Goal: Task Accomplishment & Management: Manage account settings

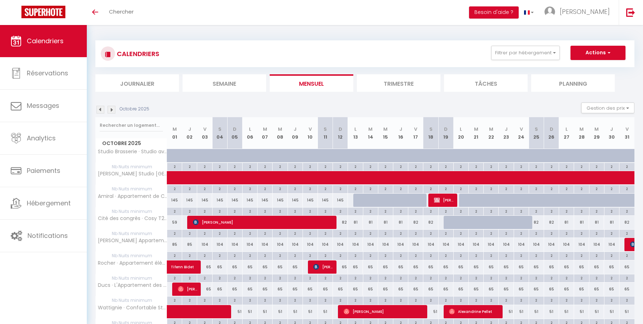
click img
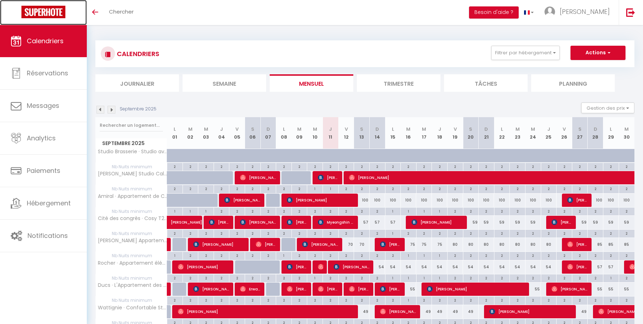
click at [61, 13] on img at bounding box center [43, 12] width 44 height 13
click at [63, 38] on span "Calendriers" at bounding box center [45, 40] width 37 height 9
click at [519, 15] on button "Besoin d'aide ?" at bounding box center [494, 12] width 50 height 12
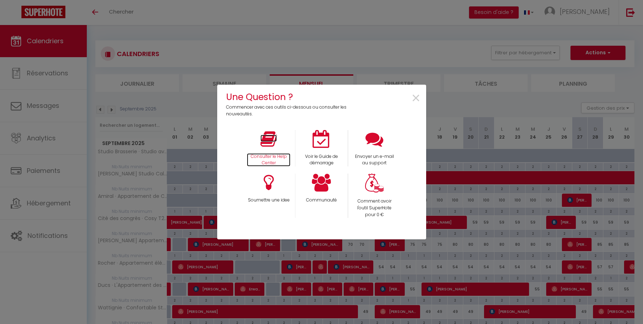
click at [272, 135] on icon at bounding box center [269, 139] width 16 height 18
click at [260, 143] on div "Consulter le Help Center" at bounding box center [268, 148] width 53 height 37
click at [269, 146] on icon at bounding box center [269, 139] width 16 height 18
click at [418, 102] on span "×" at bounding box center [416, 98] width 10 height 23
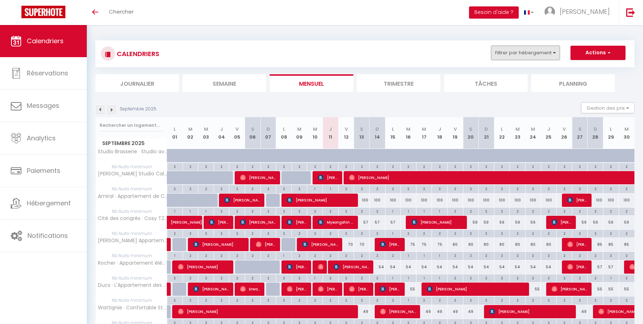
click at [544, 55] on button "Filtrer par hébergement" at bounding box center [526, 53] width 69 height 14
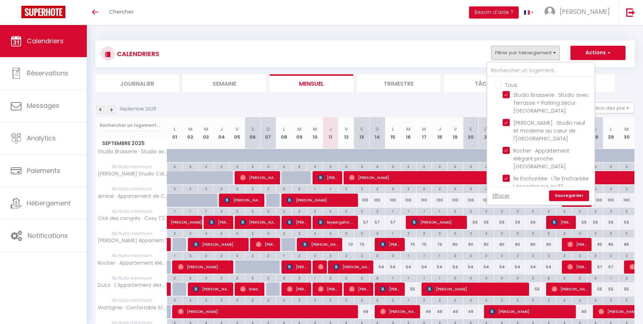
click at [501, 84] on input "Tous" at bounding box center [548, 84] width 107 height 7
checkbox input "false"
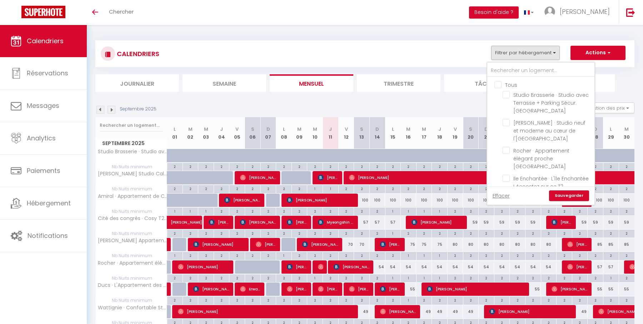
checkbox input "false"
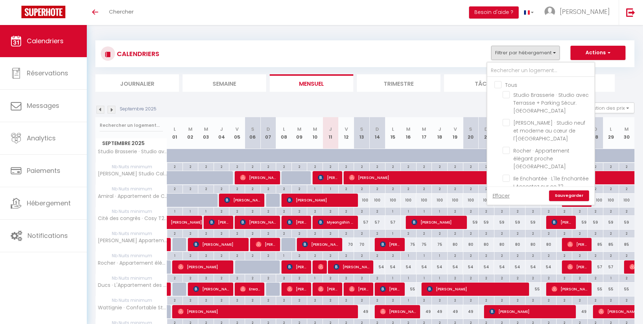
checkbox input "false"
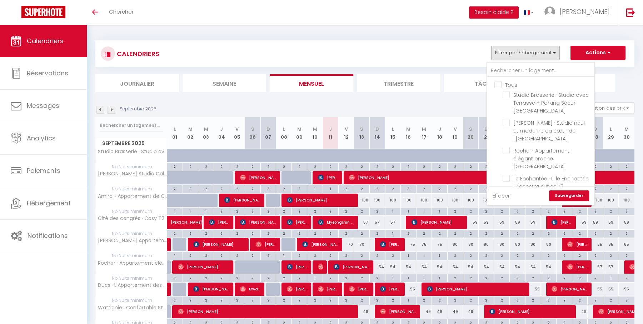
checkbox input "false"
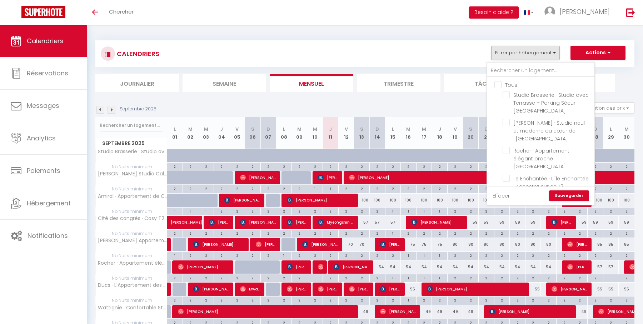
checkbox input "false"
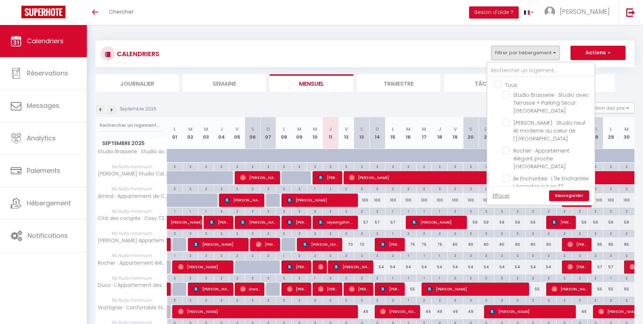
checkbox input "false"
click at [514, 70] on input "text" at bounding box center [541, 70] width 107 height 13
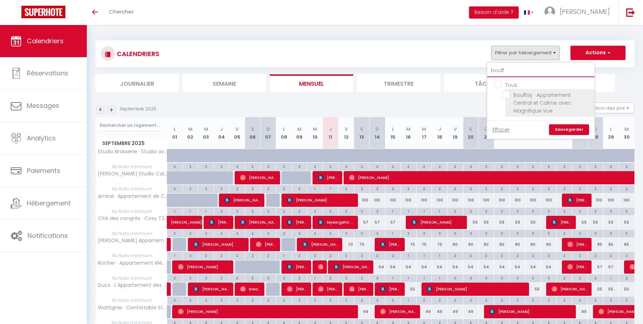
type input "bouff"
click at [508, 93] on input "Bouffay · Appartement Central et Calme avec Magnifique Vue" at bounding box center [547, 94] width 89 height 7
checkbox input "true"
click at [516, 72] on input "bouff" at bounding box center [541, 70] width 107 height 13
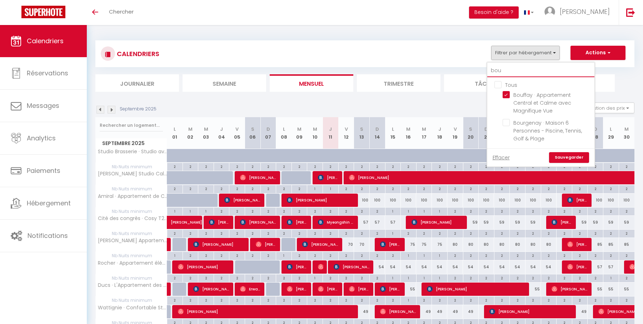
type input "bo"
checkbox input "false"
checkbox input "true"
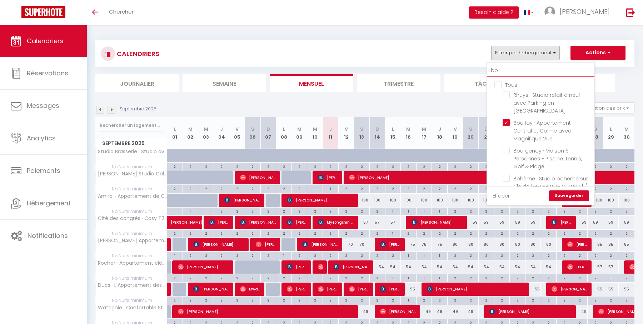
type input "b"
checkbox input "false"
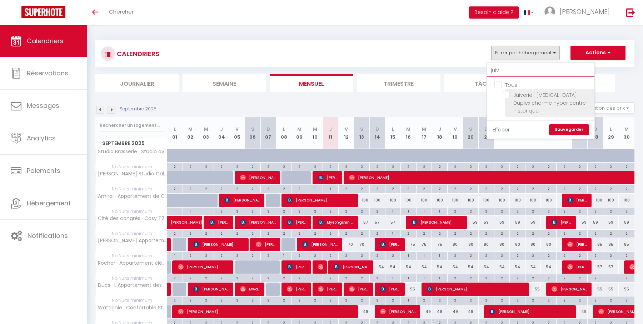
type input "juiv"
click at [507, 96] on input "Juiverie · [MEDICAL_DATA] Duplex charme hyper centre historique" at bounding box center [547, 94] width 89 height 7
checkbox input "true"
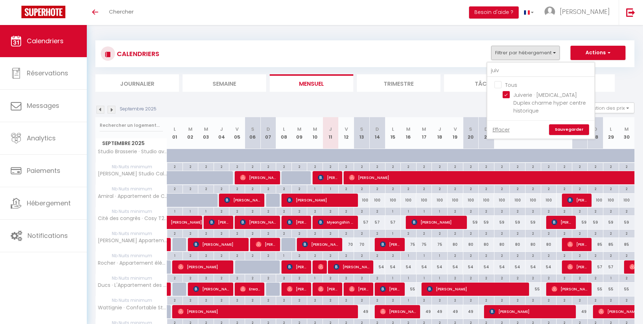
click at [575, 124] on link "Sauvegarder" at bounding box center [569, 129] width 40 height 11
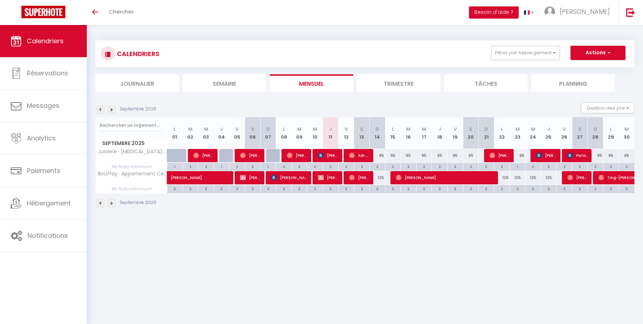
click at [98, 107] on img at bounding box center [101, 110] width 8 height 8
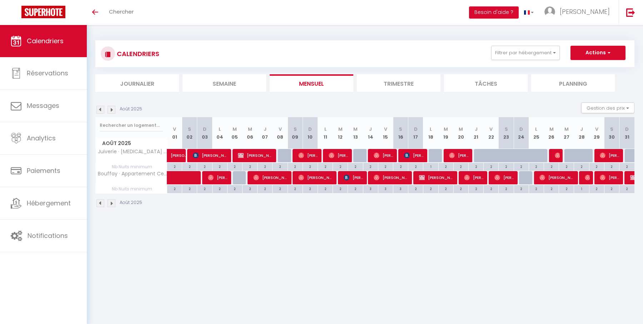
click at [114, 110] on img at bounding box center [112, 110] width 8 height 8
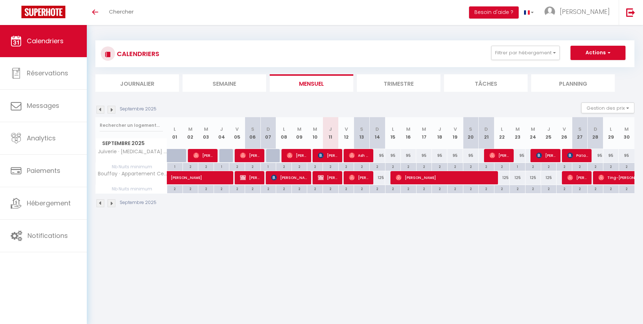
click at [114, 110] on img at bounding box center [112, 110] width 8 height 8
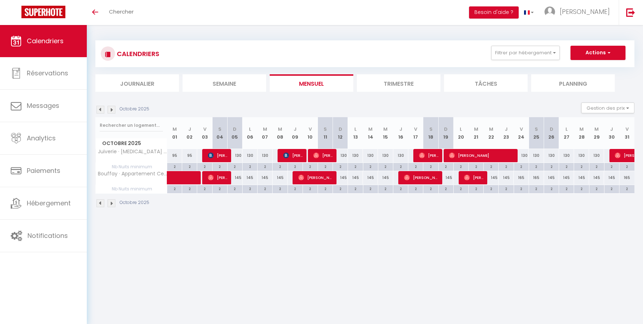
click at [114, 110] on img at bounding box center [112, 110] width 8 height 8
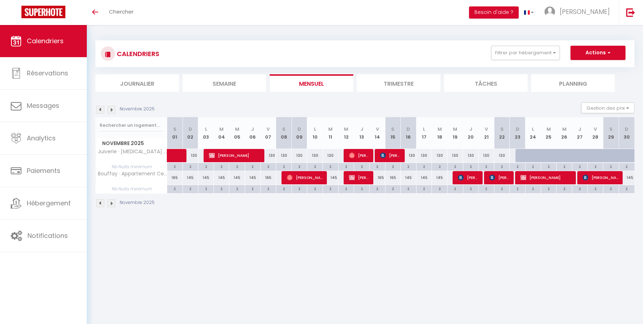
click at [100, 110] on img at bounding box center [101, 110] width 8 height 8
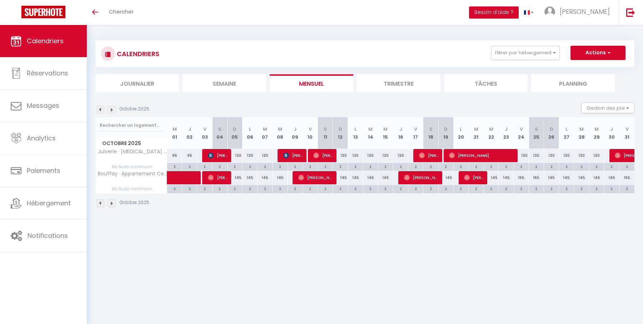
click at [100, 110] on img at bounding box center [101, 110] width 8 height 8
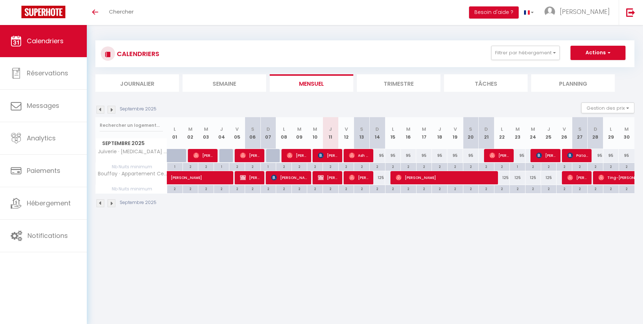
click at [100, 110] on img at bounding box center [101, 110] width 8 height 8
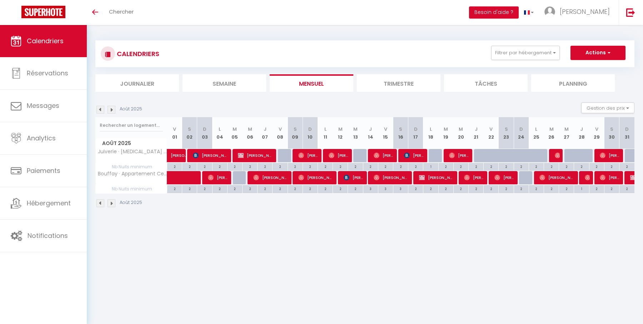
click at [113, 108] on img at bounding box center [112, 110] width 8 height 8
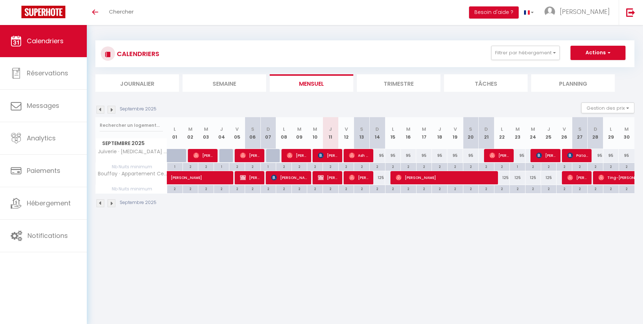
click at [306, 40] on div "CALENDRIERS Filtrer par hébergement juiv Tous Juiverie · T3 Duplex charme hyper…" at bounding box center [364, 53] width 539 height 27
click at [601, 13] on span "[PERSON_NAME]" at bounding box center [585, 11] width 50 height 9
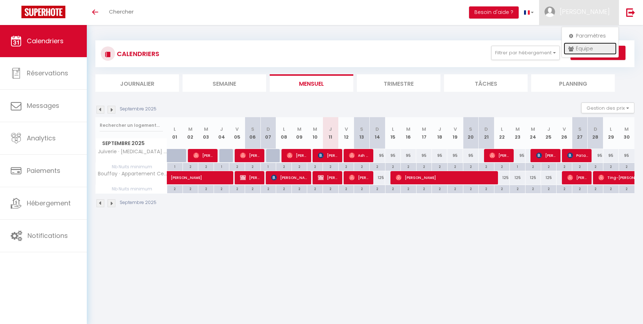
click at [591, 47] on link "Équipe" at bounding box center [590, 49] width 53 height 12
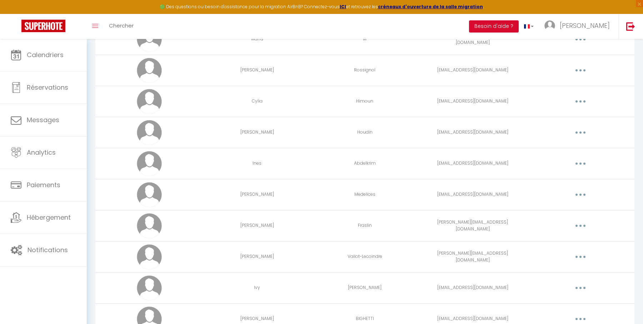
scroll to position [138, 0]
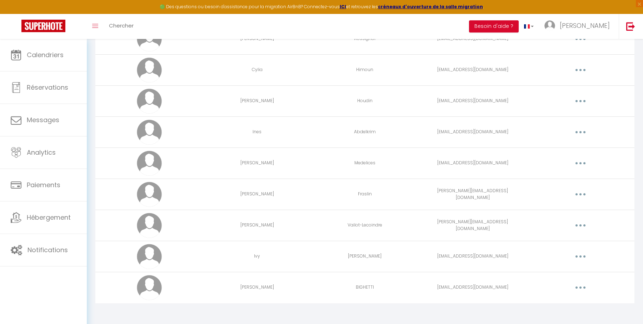
click at [580, 287] on icon "button" at bounding box center [581, 288] width 2 height 2
click at [559, 302] on link "Editer" at bounding box center [562, 304] width 53 height 12
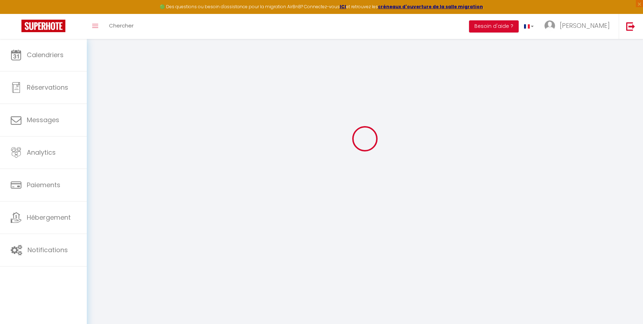
type input "Jan-Philippe"
type input "BIGHETTI"
type input "jbighetti@gmail.com"
type textarea "https://app.superhote.com/#/connect/JvJuhnykon"
checkbox input "true"
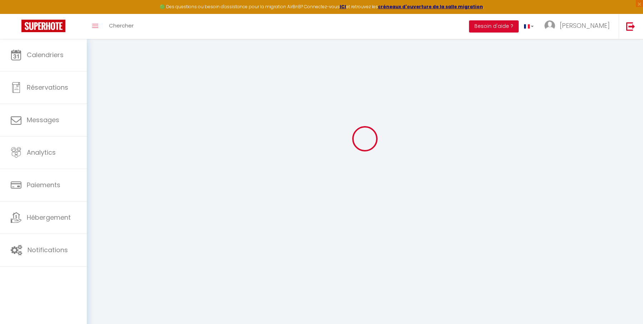
checkbox input "false"
checkbox input "true"
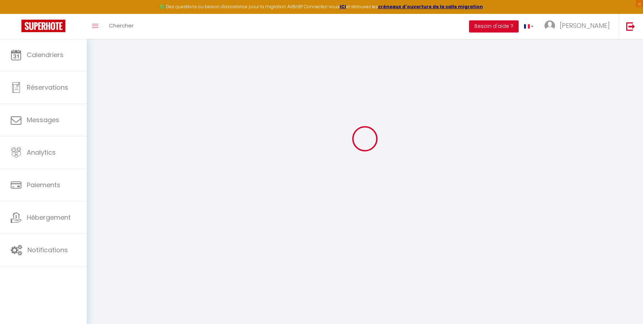
checkbox input "true"
checkbox input "false"
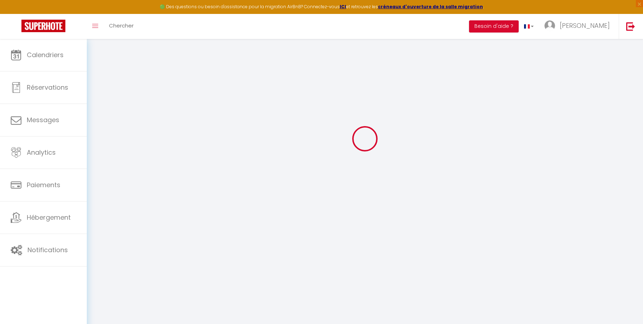
checkbox input "false"
checkbox input "true"
checkbox input "false"
select select
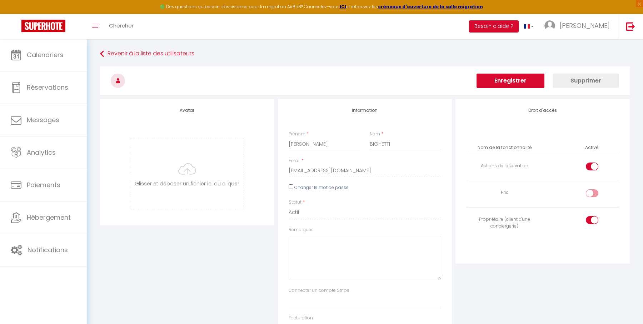
click at [594, 193] on input "checkbox" at bounding box center [598, 194] width 13 height 11
checkbox input "true"
click at [455, 268] on div "Droit d'accès Nom de la fonctionnalité Activé Actions de réservation Prix Propr…" at bounding box center [543, 241] width 178 height 285
click at [522, 82] on button "Enregistrer" at bounding box center [511, 81] width 68 height 14
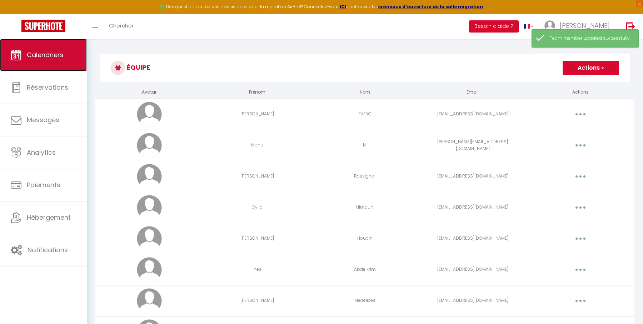
click at [64, 59] on link "Calendriers" at bounding box center [43, 55] width 87 height 32
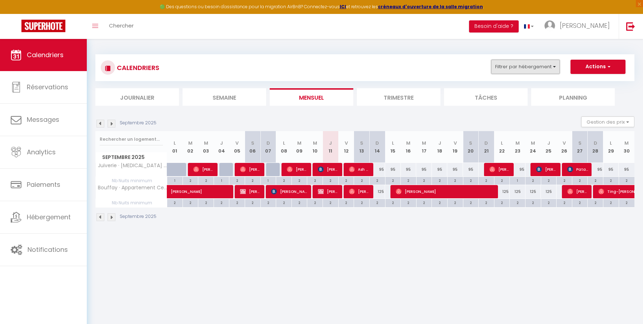
click at [522, 66] on button "Filtrer par hébergement" at bounding box center [526, 67] width 69 height 14
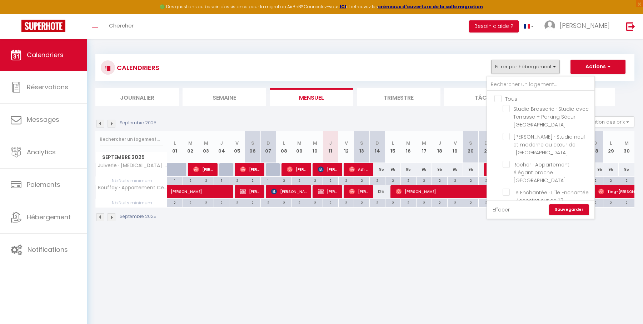
click at [501, 98] on input "Tous" at bounding box center [548, 98] width 107 height 7
checkbox input "true"
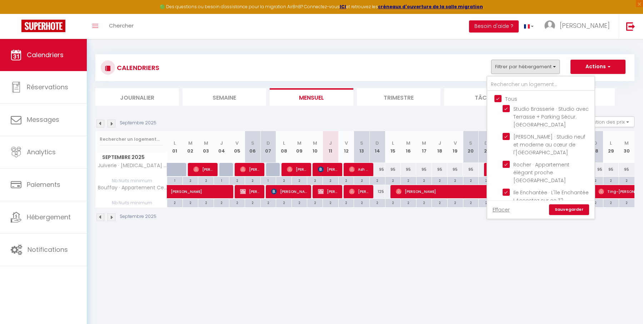
checkbox input "true"
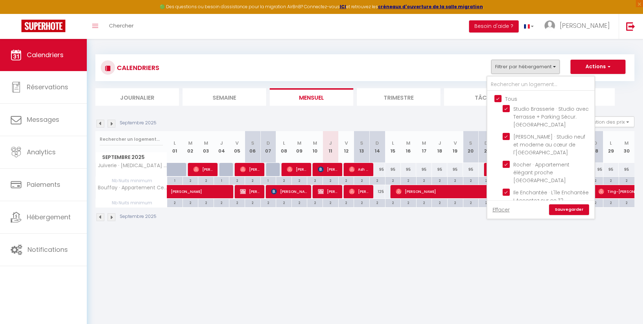
checkbox input "true"
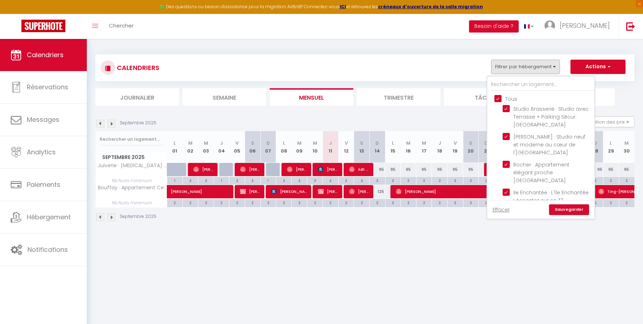
checkbox input "true"
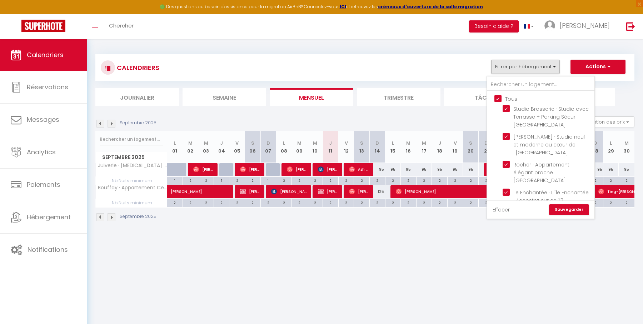
checkbox input "true"
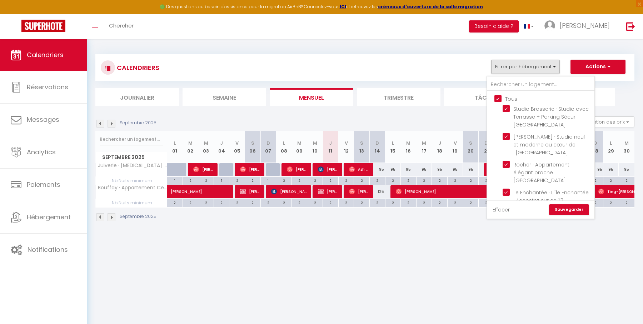
click at [570, 208] on link "Sauvegarder" at bounding box center [569, 209] width 40 height 11
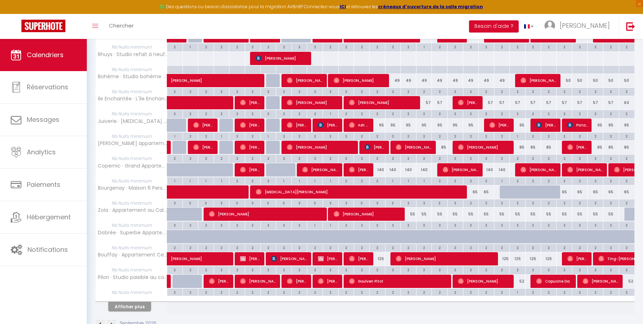
scroll to position [325, 0]
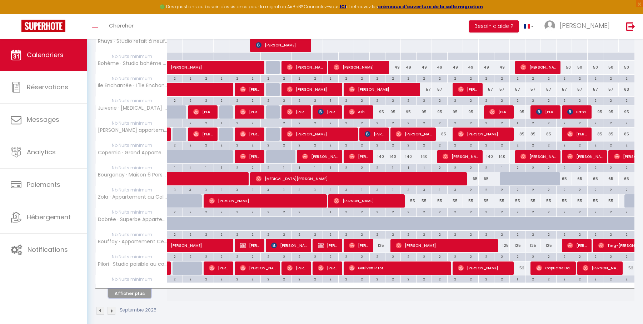
click at [133, 289] on button "Afficher plus" at bounding box center [129, 294] width 43 height 10
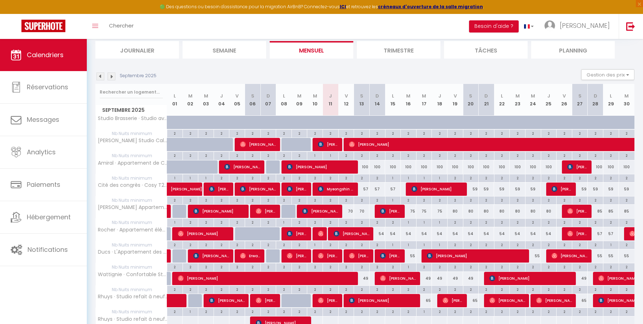
scroll to position [0, 0]
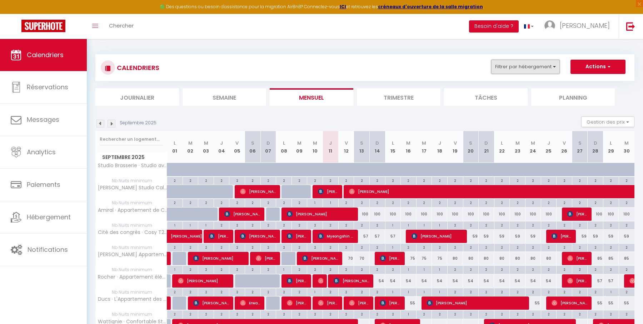
click at [519, 68] on button "Filtrer par hébergement" at bounding box center [526, 67] width 69 height 14
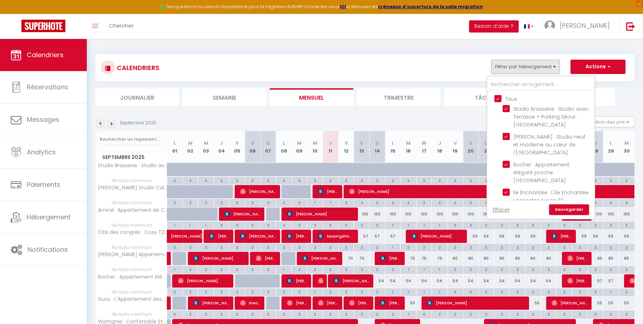
click at [497, 96] on input "Tous" at bounding box center [548, 98] width 107 height 7
checkbox input "false"
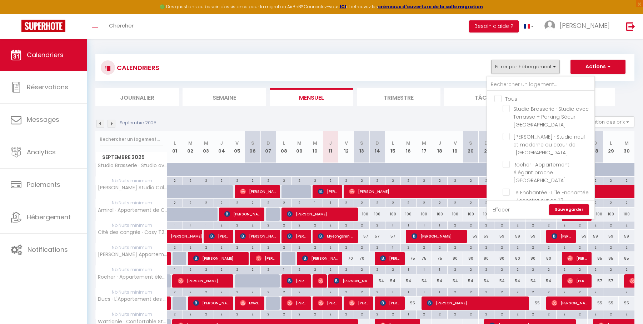
checkbox input "false"
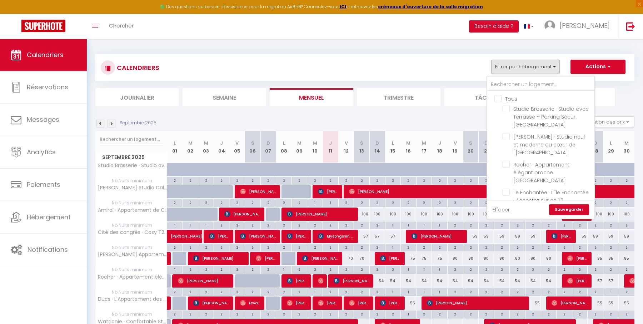
checkbox input "false"
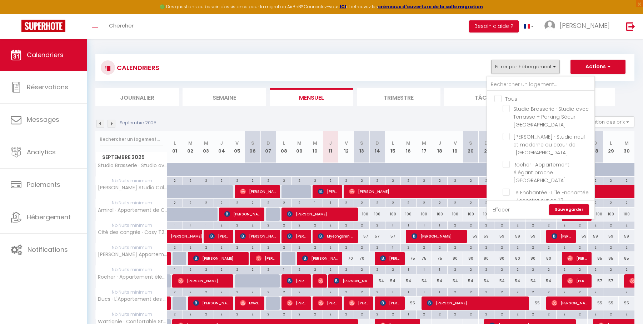
checkbox input "false"
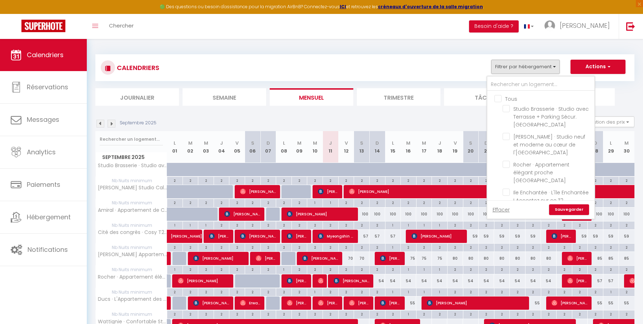
checkbox input "false"
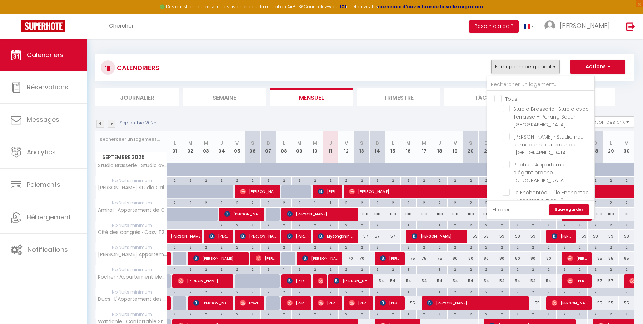
checkbox input "false"
click at [503, 85] on input "text" at bounding box center [541, 84] width 107 height 13
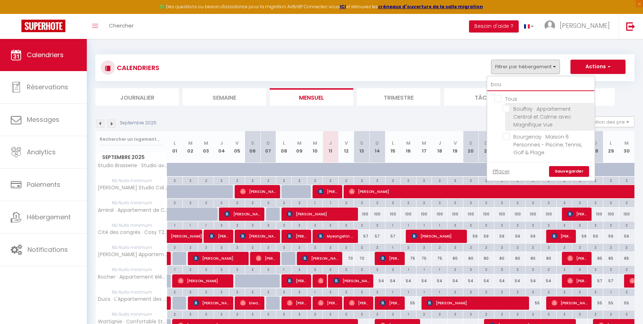
type input "bou"
click at [508, 109] on input "Bouffay · Appartement Central et Calme avec Magnifique Vue" at bounding box center [547, 108] width 89 height 7
checkbox input "true"
drag, startPoint x: 507, startPoint y: 86, endPoint x: 491, endPoint y: 86, distance: 15.7
click at [491, 86] on input "bou" at bounding box center [541, 84] width 107 height 13
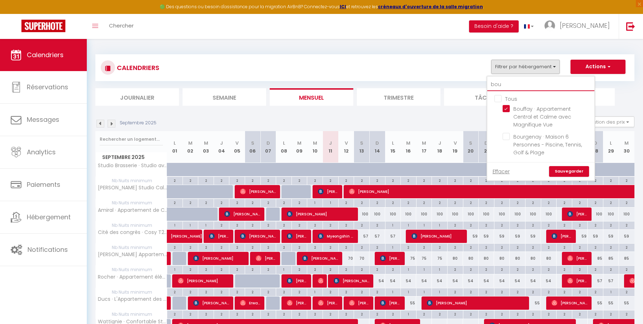
type input "j"
checkbox input "false"
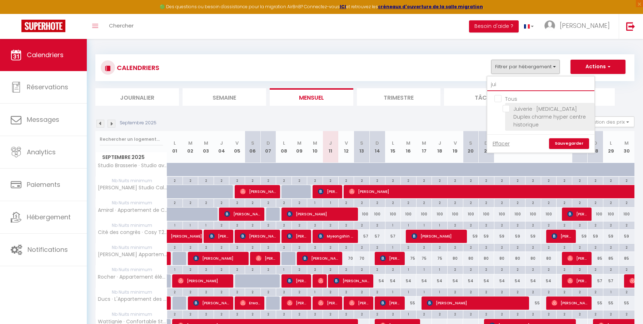
type input "jui"
click at [508, 109] on input "Juiverie · [MEDICAL_DATA] Duplex charme hyper centre historique" at bounding box center [547, 108] width 89 height 7
checkbox input "true"
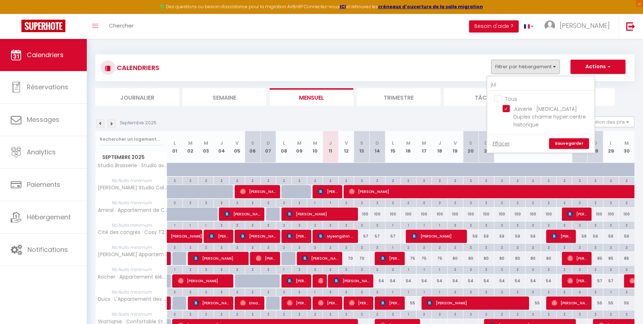
click at [573, 138] on link "Sauvegarder" at bounding box center [569, 143] width 40 height 11
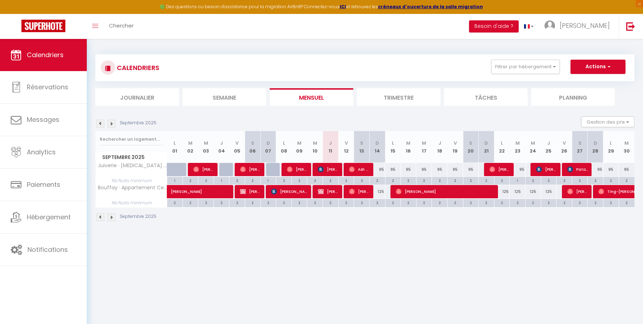
click at [410, 251] on body "🟢 Des questions ou besoin d'assistance pour la migration AirBnB? Connectez-vous…" at bounding box center [321, 201] width 643 height 324
click at [377, 180] on div "2" at bounding box center [377, 180] width 15 height 7
type input "2"
type input "Dim 14 Septembre 2025"
type input "Lun 15 Septembre 2025"
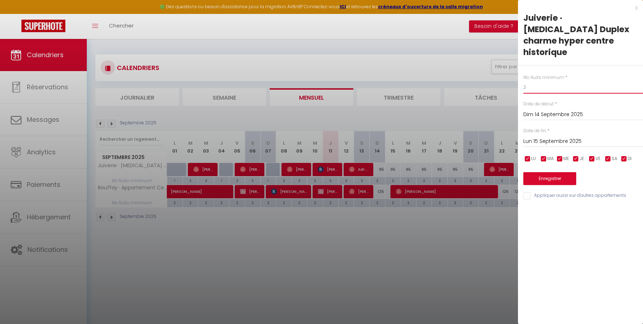
click at [543, 81] on input "2" at bounding box center [584, 87] width 120 height 13
type input "1"
click at [552, 172] on button "Enregistrer" at bounding box center [550, 178] width 53 height 13
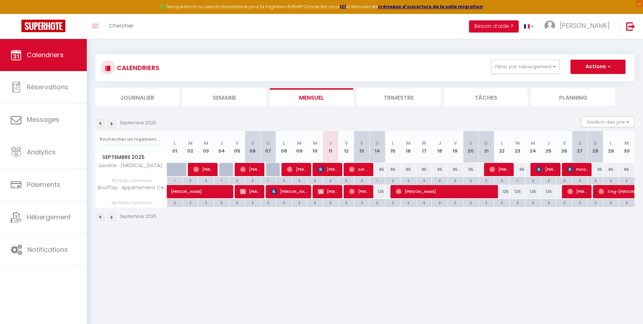
click at [417, 102] on li "Trimestre" at bounding box center [399, 97] width 84 height 18
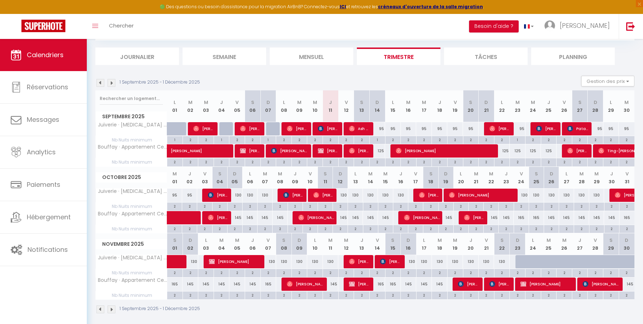
scroll to position [40, 0]
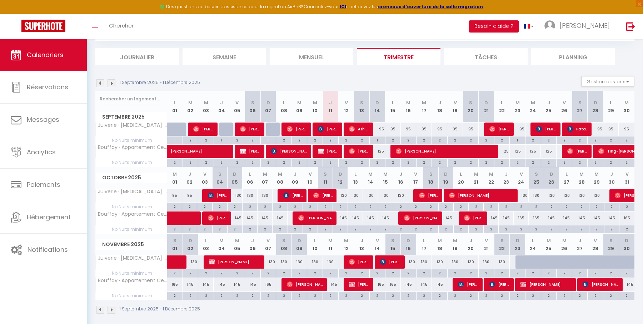
click at [266, 194] on div "130" at bounding box center [265, 195] width 15 height 13
type input "130"
type input "Mar 07 Octobre 2025"
type input "Mer 08 Octobre 2025"
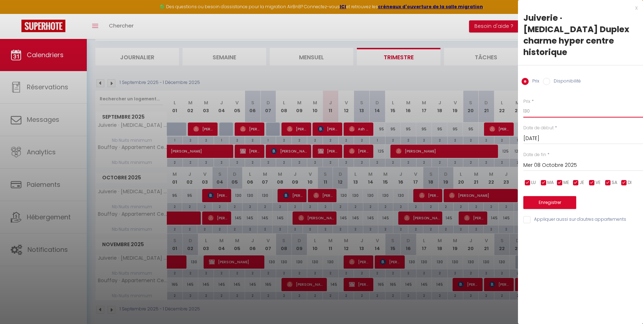
click at [537, 105] on input "130" at bounding box center [584, 111] width 120 height 13
type input "100"
click at [550, 196] on button "Enregistrer" at bounding box center [550, 202] width 53 height 13
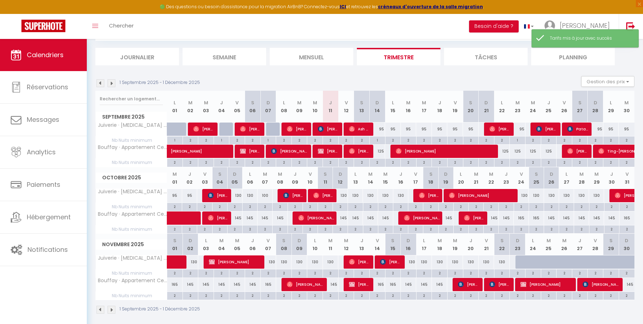
click at [386, 194] on div "130" at bounding box center [385, 195] width 15 height 13
type input "130"
type input "Mer 15 Octobre 2025"
type input "Jeu 16 Octobre 2025"
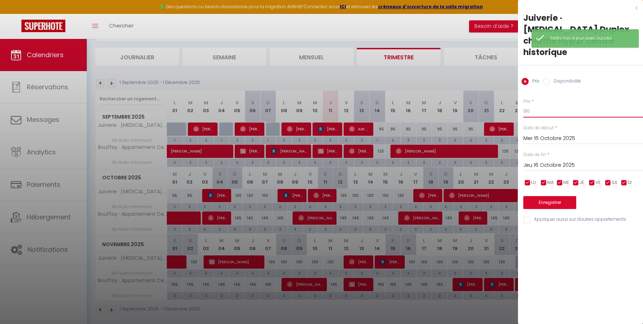
click at [537, 105] on input "130" at bounding box center [584, 111] width 120 height 13
type input "100"
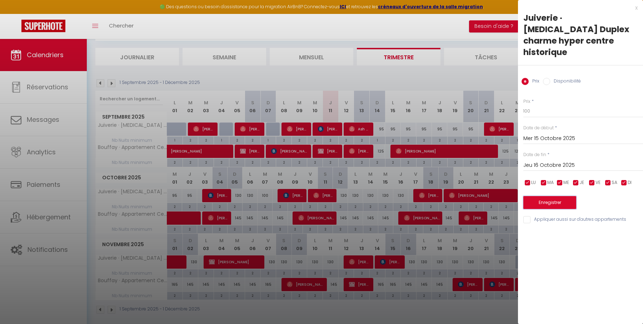
click at [554, 196] on button "Enregistrer" at bounding box center [550, 202] width 53 height 13
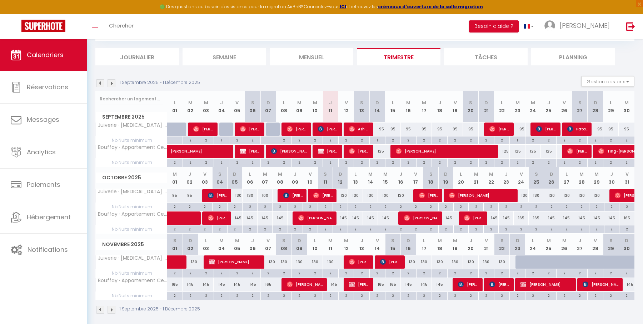
click at [238, 194] on div "130" at bounding box center [234, 195] width 15 height 13
type input "130"
type input "Dim 05 Octobre 2025"
type input "Lun 06 Octobre 2025"
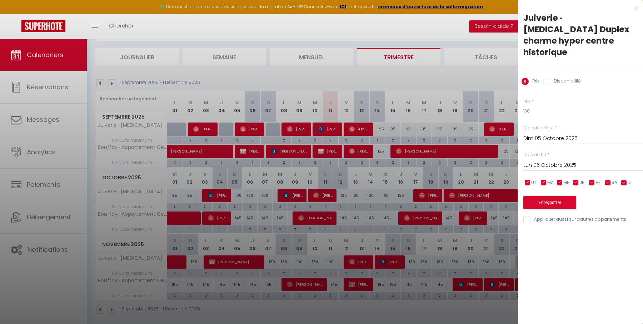
click at [242, 188] on div at bounding box center [321, 162] width 643 height 324
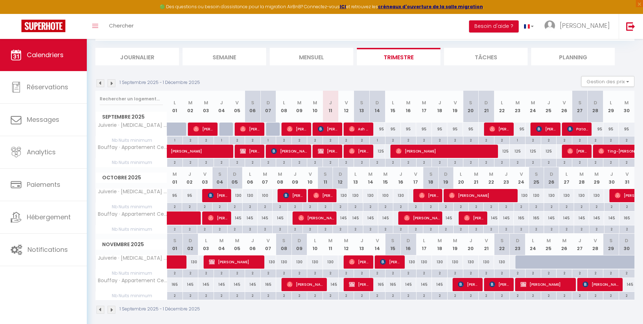
click at [238, 195] on div "130" at bounding box center [234, 195] width 15 height 13
type input "130"
type input "Dim 05 Octobre 2025"
type input "Lun 06 Octobre 2025"
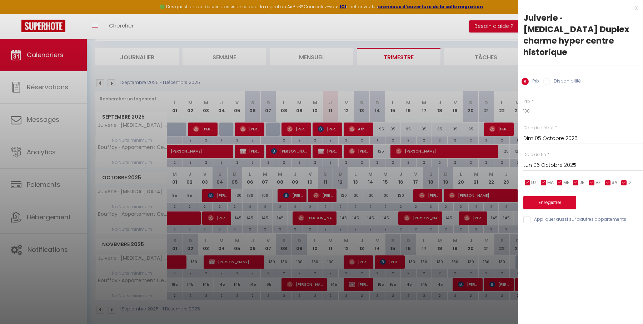
click at [239, 196] on div at bounding box center [321, 162] width 643 height 324
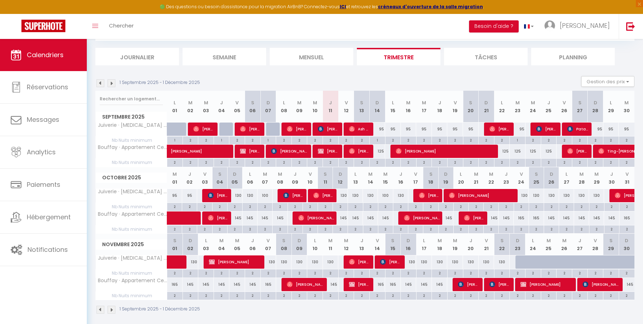
click at [239, 195] on div "130" at bounding box center [234, 195] width 15 height 13
type input "130"
type input "Dim 05 Octobre 2025"
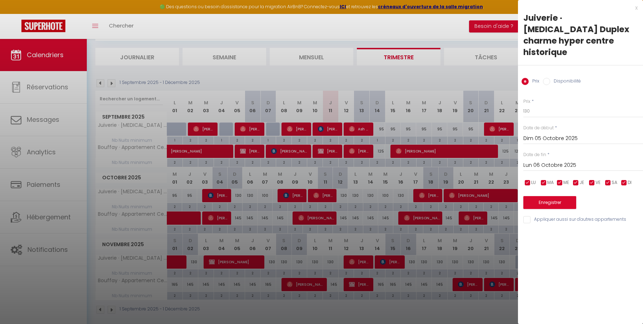
click at [563, 161] on input "Lun 06 Octobre 2025" at bounding box center [584, 165] width 120 height 9
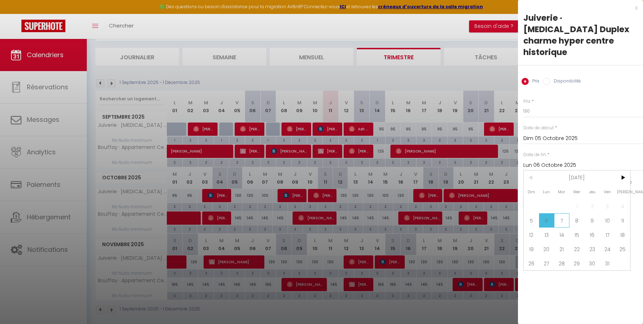
click at [564, 213] on span "7" at bounding box center [561, 220] width 15 height 14
type input "Mar 07 Octobre 2025"
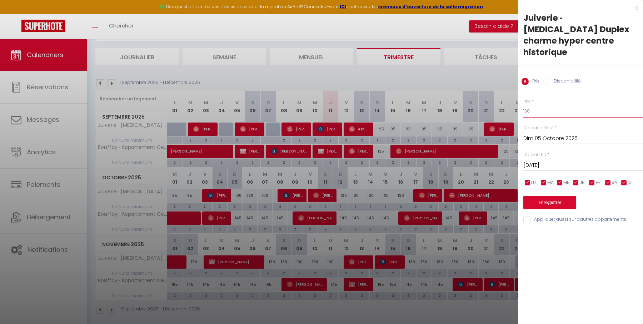
click at [545, 105] on input "130" at bounding box center [584, 111] width 120 height 13
type input "100"
click at [549, 196] on button "Enregistrer" at bounding box center [550, 202] width 53 height 13
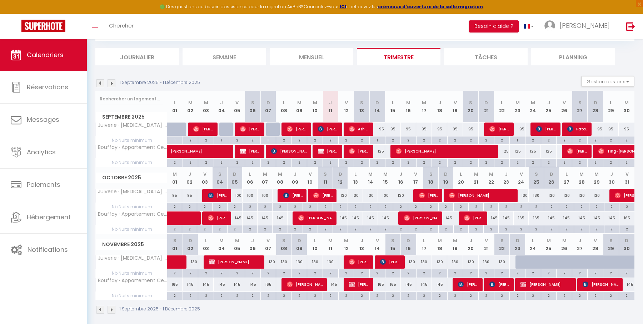
click at [344, 194] on div "130" at bounding box center [340, 195] width 15 height 13
type input "130"
type input "Dim 12 Octobre 2025"
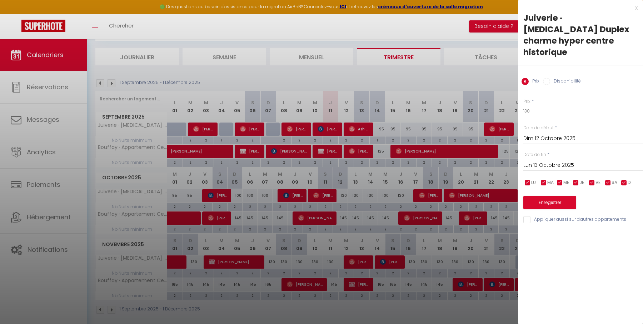
click at [571, 161] on input "Lun 13 Octobre 2025" at bounding box center [584, 165] width 120 height 9
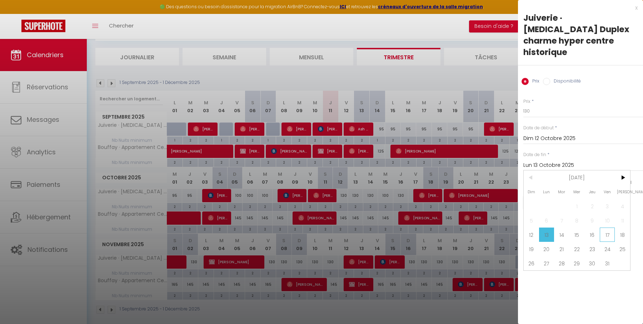
click at [609, 228] on span "17" at bounding box center [607, 235] width 15 height 14
type input "Ven 17 Octobre 2025"
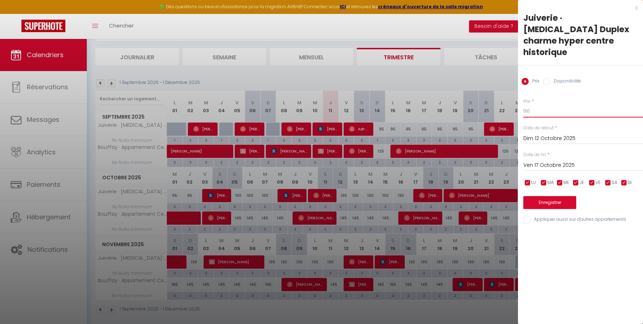
click at [552, 105] on input "130" at bounding box center [584, 111] width 120 height 13
type input "100"
click at [561, 196] on button "Enregistrer" at bounding box center [550, 202] width 53 height 13
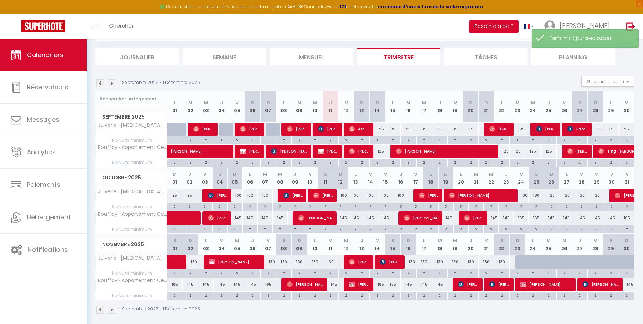
click at [525, 194] on div "130" at bounding box center [521, 195] width 15 height 13
type input "130"
type input "Ven 24 Octobre 2025"
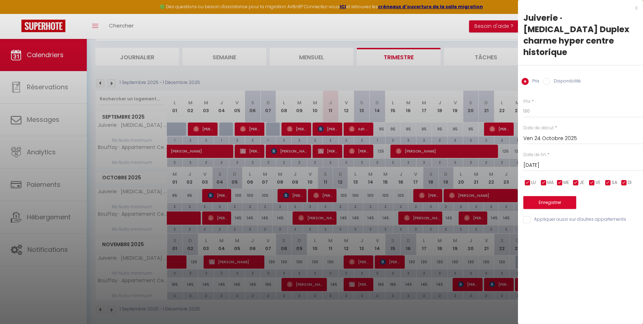
click at [556, 161] on input "Sam 25 Octobre 2025" at bounding box center [584, 165] width 120 height 9
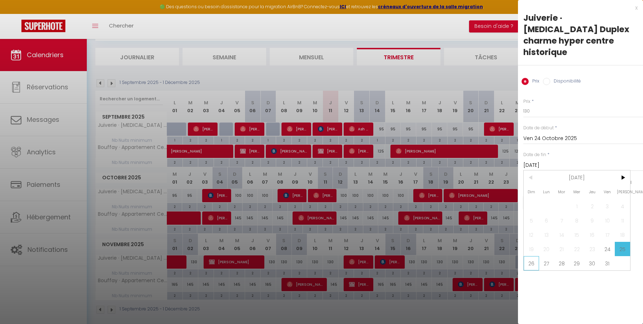
click at [532, 256] on span "26" at bounding box center [531, 263] width 15 height 14
type input "Dim 26 Octobre 2025"
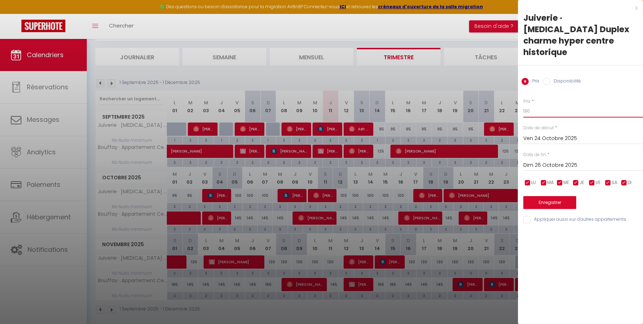
click at [533, 105] on input "130" at bounding box center [584, 111] width 120 height 13
type input "120"
click at [541, 196] on button "Enregistrer" at bounding box center [550, 202] width 53 height 13
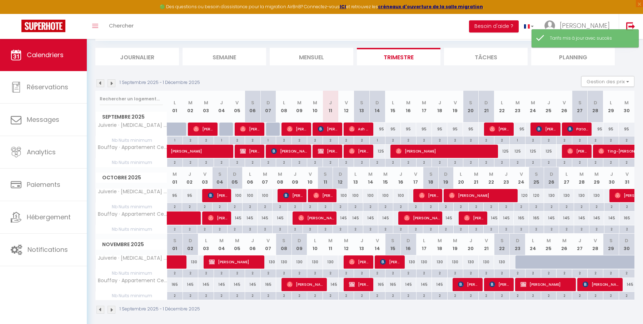
click at [552, 194] on div "130" at bounding box center [551, 195] width 15 height 13
type input "130"
type input "Dim 26 Octobre 2025"
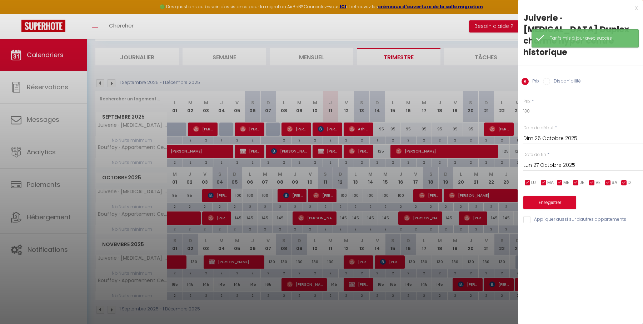
click at [603, 161] on input "Lun 27 Octobre 2025" at bounding box center [584, 165] width 120 height 9
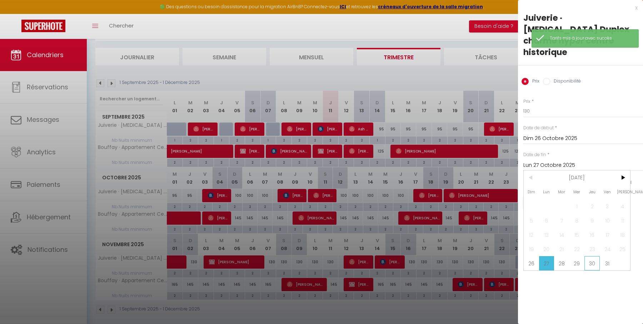
click at [592, 256] on span "30" at bounding box center [592, 263] width 15 height 14
type input "Jeu 30 Octobre 2025"
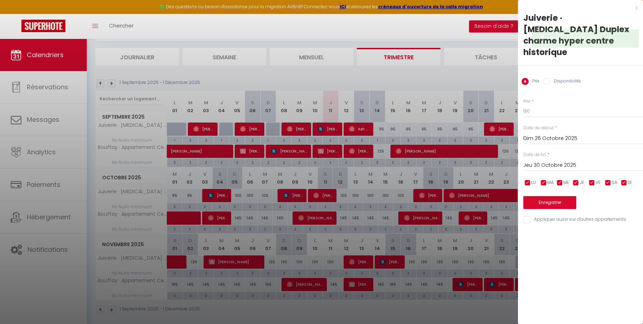
click at [564, 98] on div "Prix * 130" at bounding box center [584, 108] width 120 height 20
click at [564, 105] on input "130" at bounding box center [584, 111] width 120 height 13
type input "100"
click at [563, 196] on button "Enregistrer" at bounding box center [550, 202] width 53 height 13
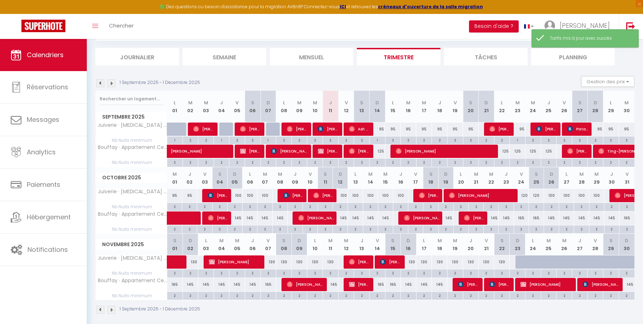
scroll to position [43, 0]
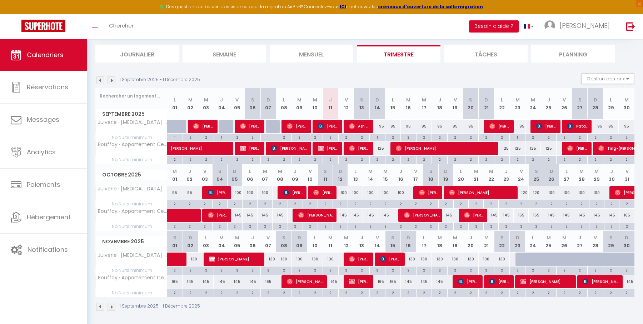
click at [238, 213] on div "145" at bounding box center [234, 215] width 15 height 13
type input "145"
type input "Dim 05 Octobre 2025"
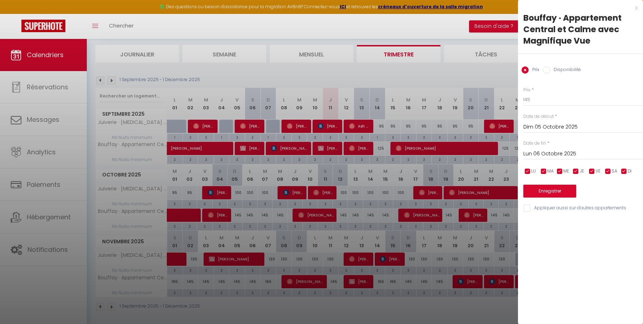
click at [559, 151] on input "Lun 06 Octobre 2025" at bounding box center [584, 153] width 120 height 9
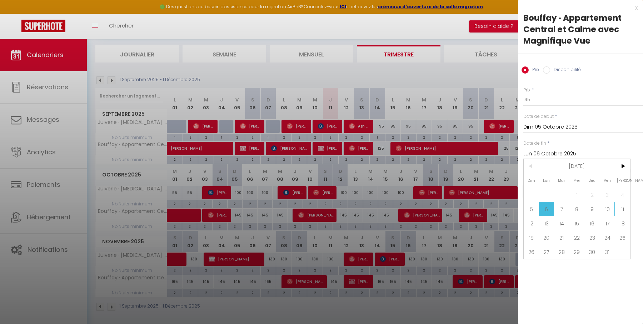
click at [609, 209] on span "10" at bounding box center [607, 209] width 15 height 14
type input "Ven 10 Octobre 2025"
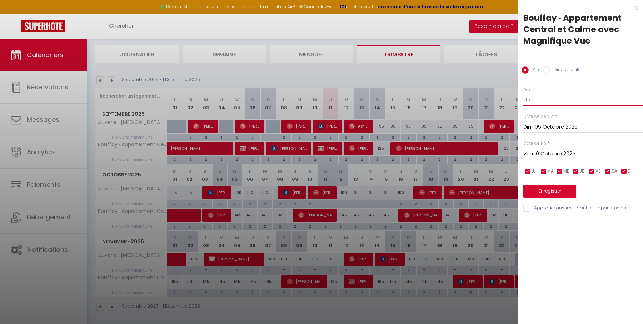
click at [558, 99] on input "145" at bounding box center [584, 99] width 120 height 13
type input "110"
click at [556, 189] on button "Enregistrer" at bounding box center [550, 191] width 53 height 13
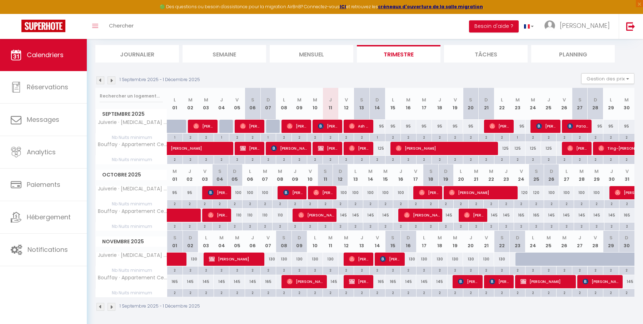
click at [238, 213] on div "110" at bounding box center [234, 215] width 15 height 13
type input "110"
type input "Dim 05 Octobre 2025"
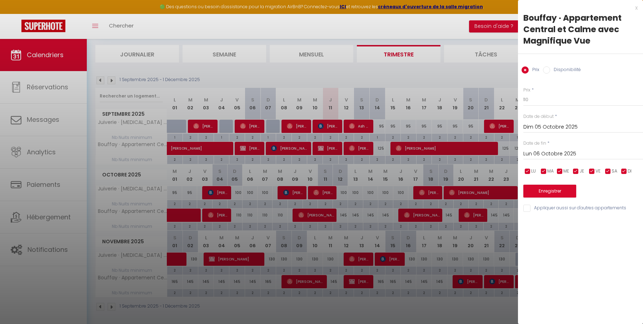
click at [584, 152] on input "Lun 06 Octobre 2025" at bounding box center [584, 153] width 120 height 9
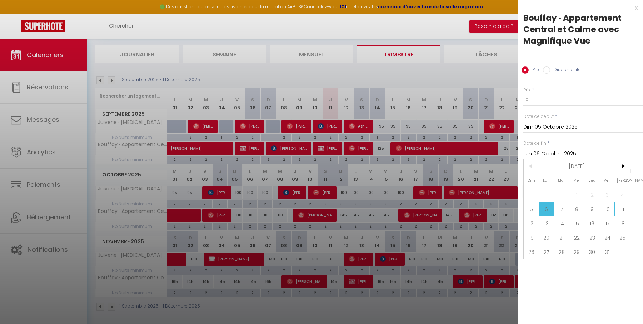
click at [601, 209] on span "10" at bounding box center [607, 209] width 15 height 14
type input "Ven 10 Octobre 2025"
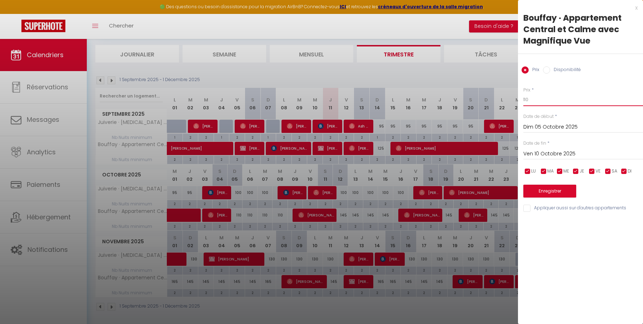
click at [560, 96] on input "110" at bounding box center [584, 99] width 120 height 13
type input "115"
click at [552, 193] on button "Enregistrer" at bounding box center [550, 191] width 53 height 13
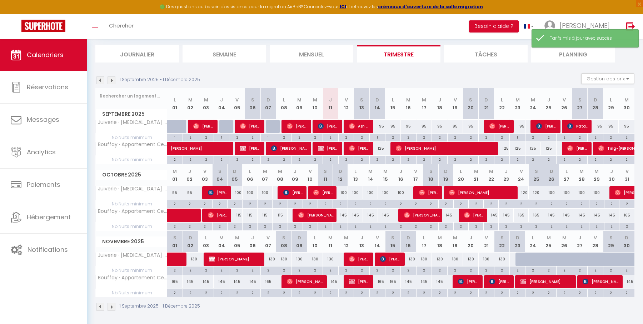
click at [345, 213] on div "145" at bounding box center [340, 215] width 15 height 13
type input "145"
type input "Dim 12 Octobre 2025"
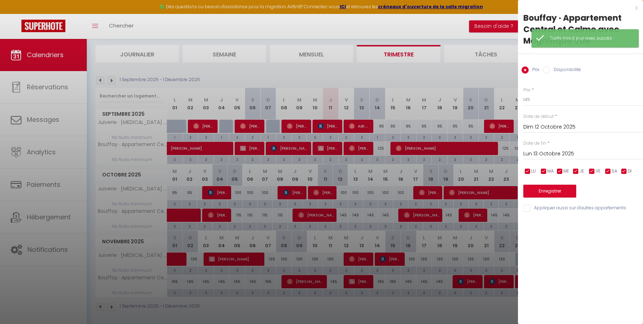
click at [572, 154] on input "Lun 13 Octobre 2025" at bounding box center [584, 153] width 120 height 9
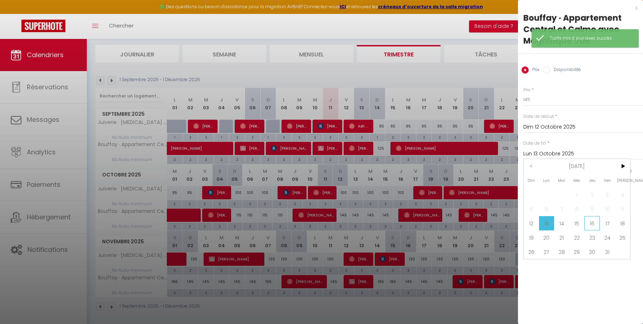
click at [594, 223] on span "16" at bounding box center [592, 223] width 15 height 14
type input "Jeu 16 Octobre 2025"
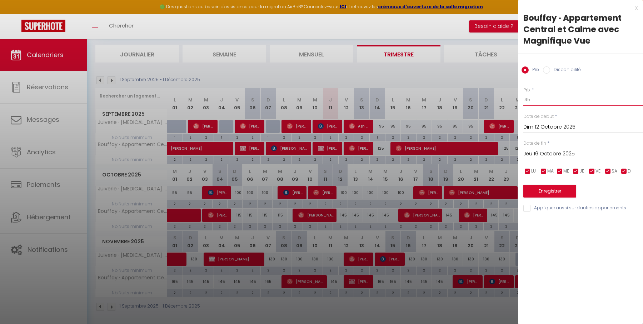
click at [556, 103] on input "145" at bounding box center [584, 99] width 120 height 13
type input "115"
click at [555, 191] on button "Enregistrer" at bounding box center [550, 191] width 53 height 13
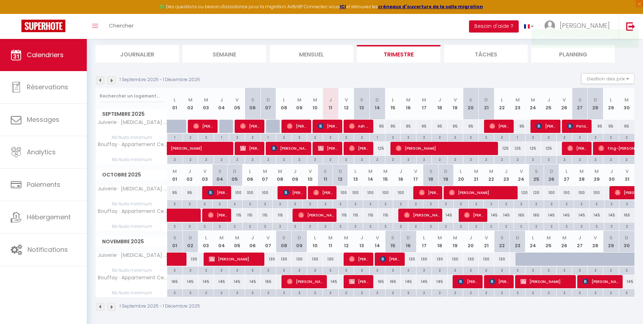
click at [450, 213] on div "145" at bounding box center [446, 215] width 15 height 13
type input "145"
type input "Dim 19 Octobre 2025"
type input "Lun 20 Octobre 2025"
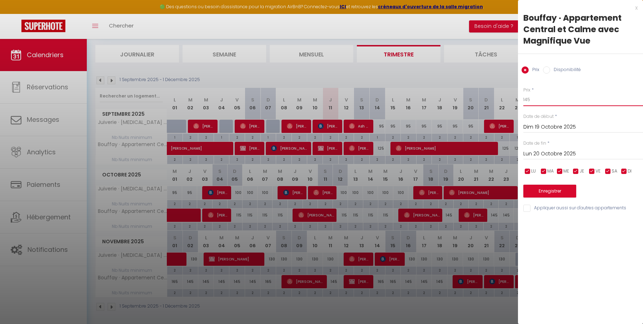
click at [529, 98] on input "145" at bounding box center [584, 99] width 120 height 13
type input "115"
click at [540, 187] on button "Enregistrer" at bounding box center [550, 191] width 53 height 13
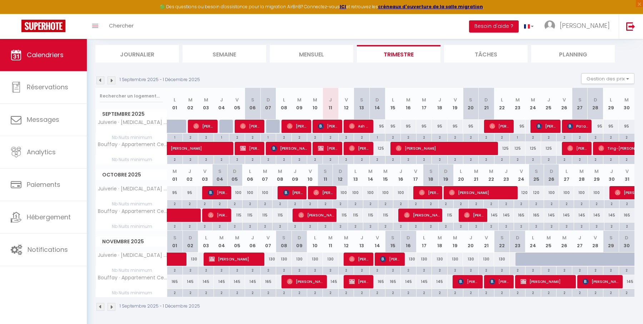
click at [495, 214] on div "145" at bounding box center [491, 215] width 15 height 13
type input "145"
type input "Mer 22 Octobre 2025"
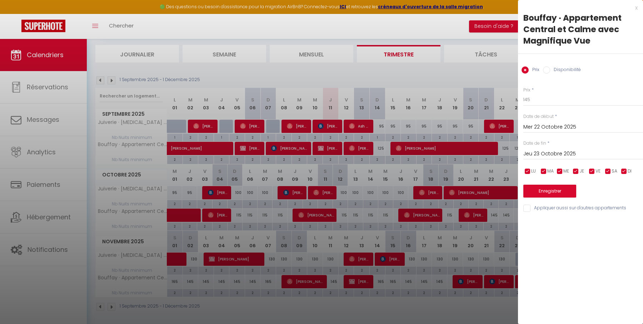
click at [571, 153] on input "Jeu 23 Octobre 2025" at bounding box center [584, 153] width 120 height 9
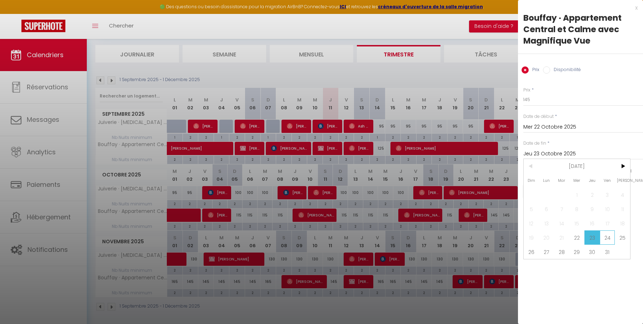
click at [609, 236] on span "24" at bounding box center [607, 238] width 15 height 14
type input "Ven 24 Octobre 2025"
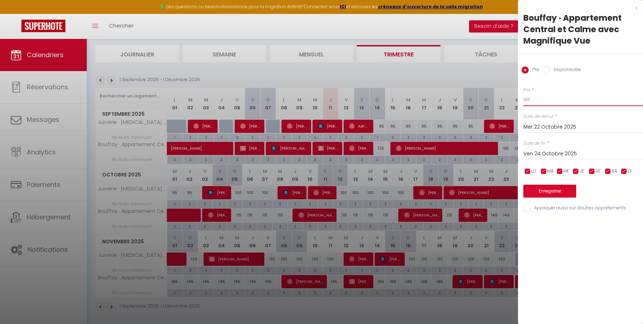
click at [570, 100] on input "145" at bounding box center [584, 99] width 120 height 13
type input "115"
click at [563, 194] on button "Enregistrer" at bounding box center [550, 191] width 53 height 13
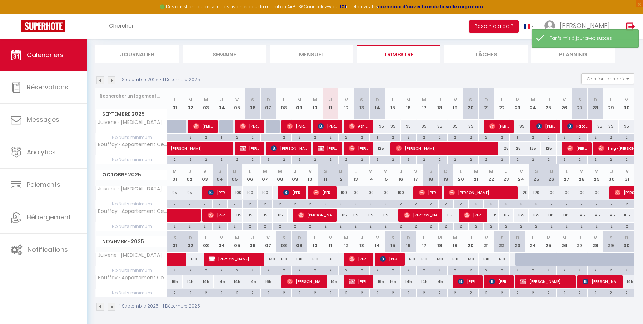
click at [523, 213] on div "165" at bounding box center [521, 215] width 15 height 13
type input "165"
type input "Ven 24 Octobre 2025"
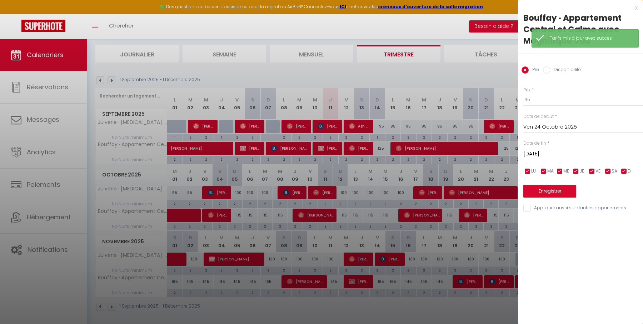
click at [565, 153] on input "Sam 25 Octobre 2025" at bounding box center [584, 153] width 120 height 9
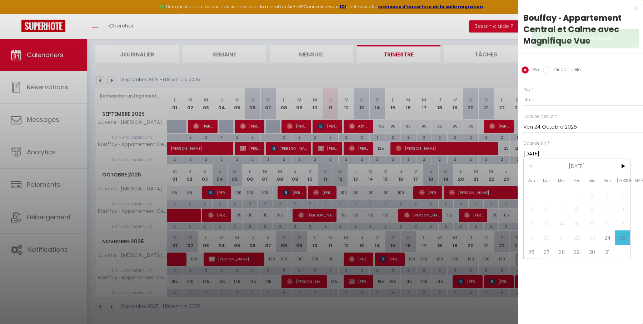
click at [530, 252] on span "26" at bounding box center [531, 252] width 15 height 14
type input "Dim 26 Octobre 2025"
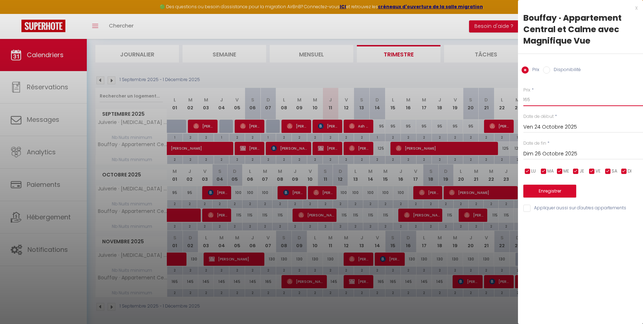
click at [539, 104] on input "165" at bounding box center [584, 99] width 120 height 13
type input "140"
click at [545, 188] on button "Enregistrer" at bounding box center [550, 191] width 53 height 13
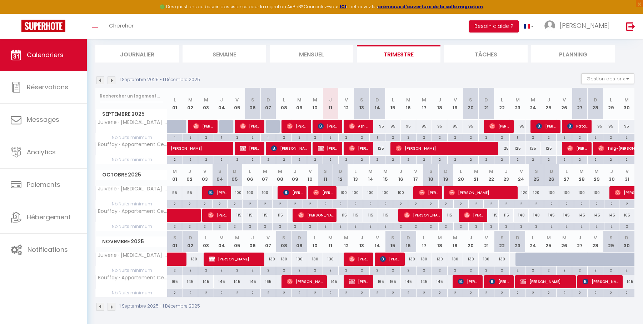
click at [552, 213] on div "145" at bounding box center [551, 215] width 15 height 13
type input "145"
type input "Dim 26 Octobre 2025"
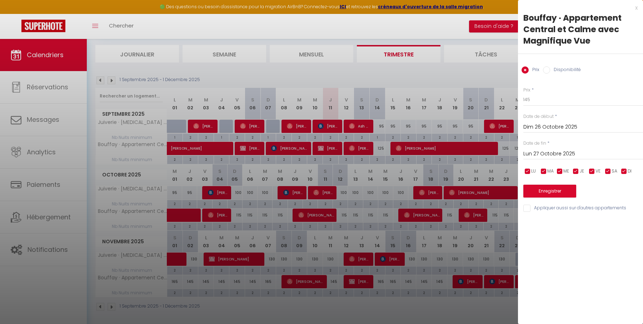
click at [579, 155] on input "Lun 27 Octobre 2025" at bounding box center [584, 153] width 120 height 9
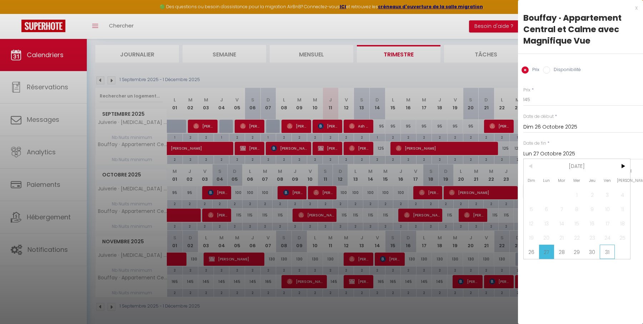
click at [612, 251] on span "31" at bounding box center [607, 252] width 15 height 14
type input "Ven 31 Octobre 2025"
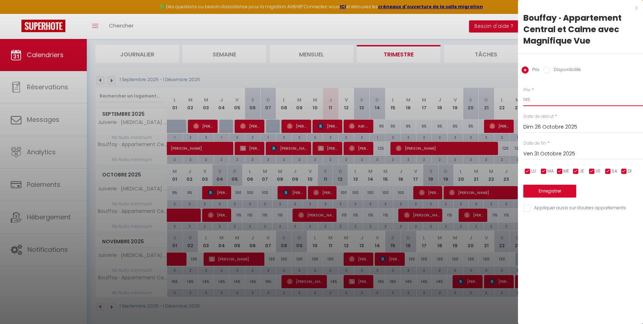
click at [578, 100] on input "145" at bounding box center [584, 99] width 120 height 13
type input "115"
click at [565, 188] on button "Enregistrer" at bounding box center [550, 191] width 53 height 13
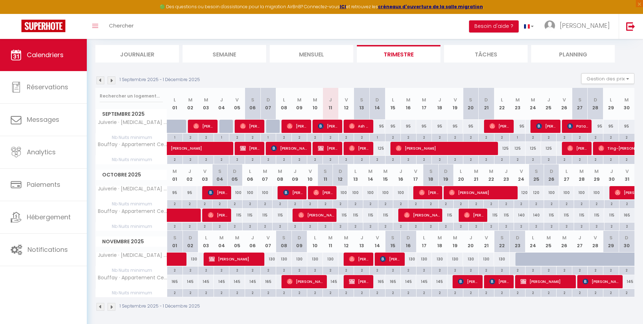
click at [307, 55] on li "Mensuel" at bounding box center [312, 54] width 84 height 18
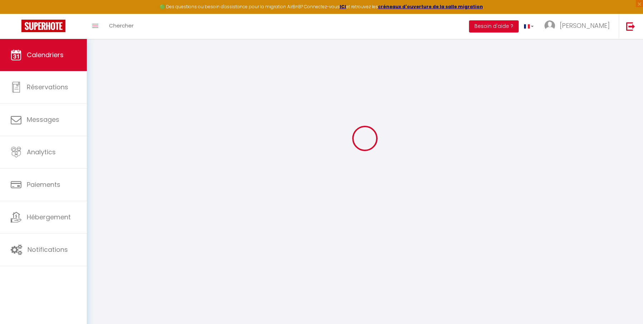
scroll to position [39, 0]
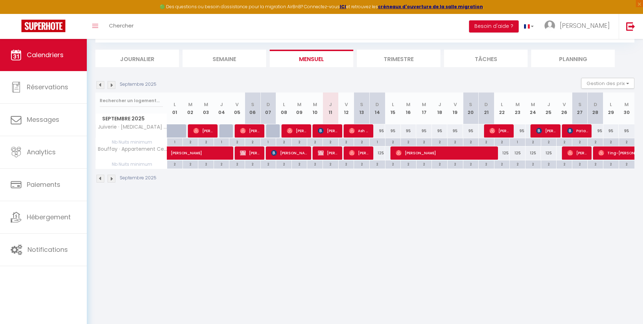
click at [99, 84] on img at bounding box center [101, 85] width 8 height 8
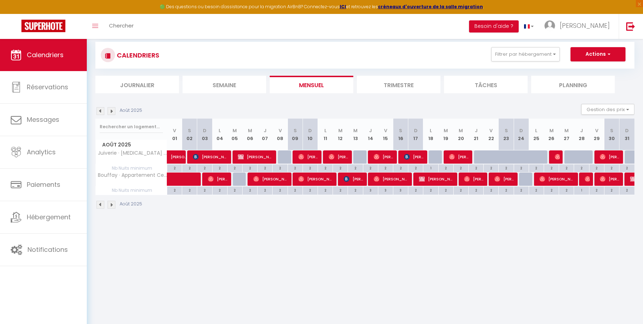
scroll to position [0, 0]
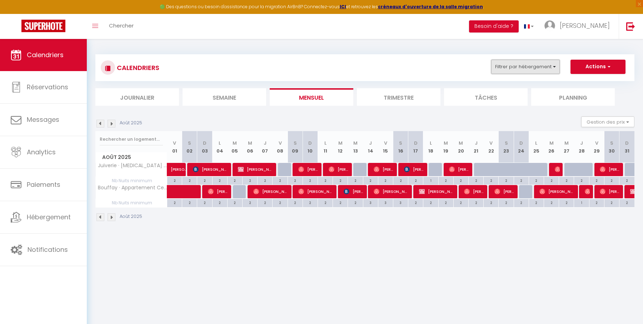
click at [514, 64] on button "Filtrer par hébergement" at bounding box center [526, 67] width 69 height 14
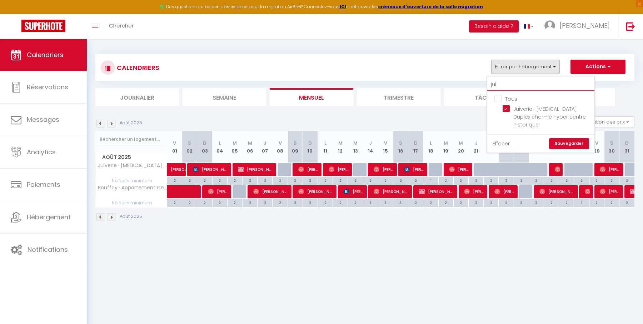
click at [502, 87] on input "jui" at bounding box center [541, 84] width 107 height 13
type input "j"
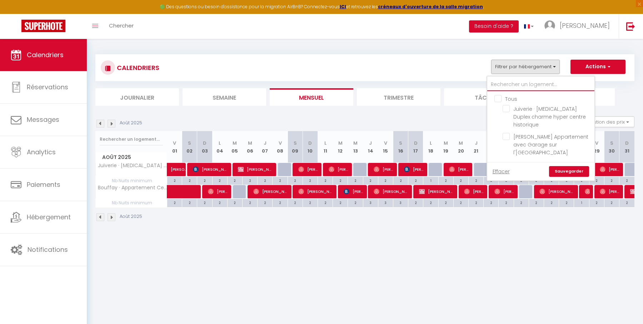
checkbox input "false"
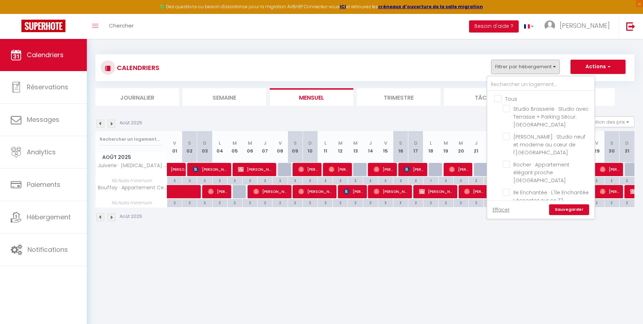
click at [498, 98] on input "Tous" at bounding box center [548, 98] width 107 height 7
checkbox input "true"
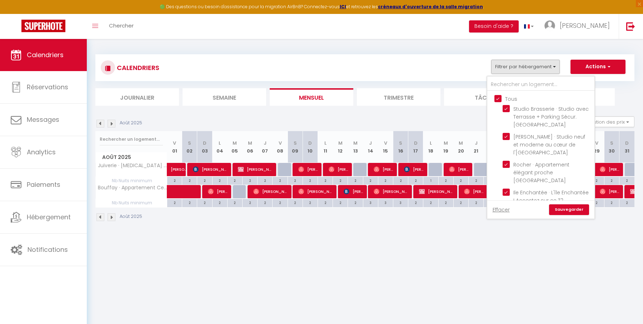
checkbox input "true"
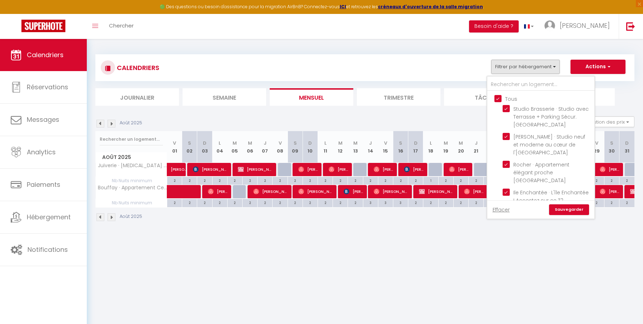
checkbox input "true"
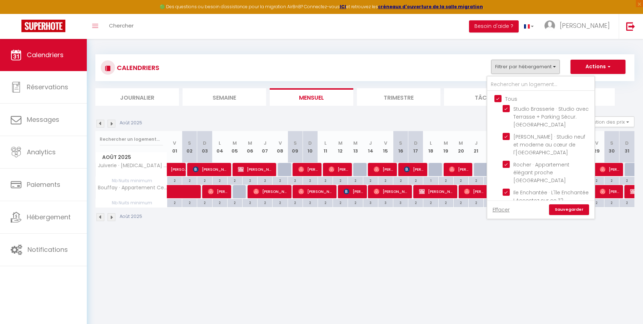
checkbox input "true"
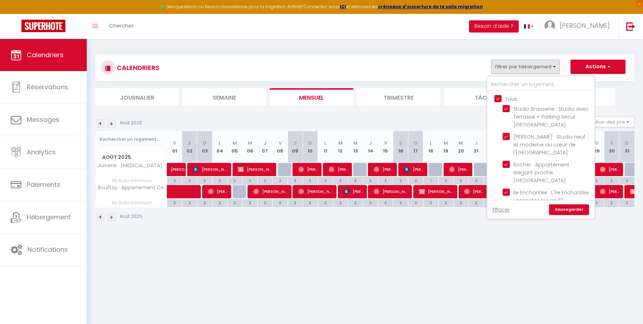
checkbox input "true"
click at [572, 212] on link "Sauvegarder" at bounding box center [569, 209] width 40 height 11
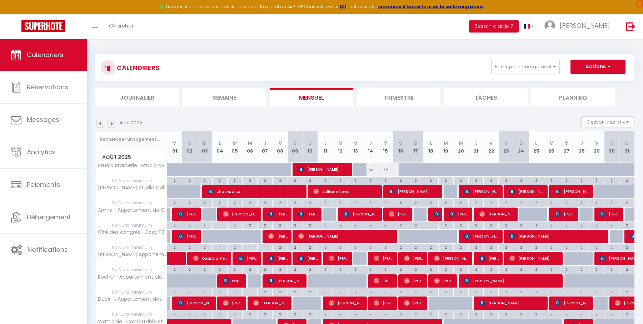
click at [114, 125] on img at bounding box center [112, 124] width 8 height 8
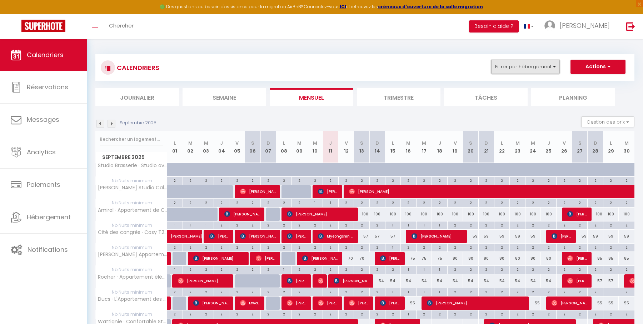
click at [519, 72] on button "Filtrer par hébergement" at bounding box center [526, 67] width 69 height 14
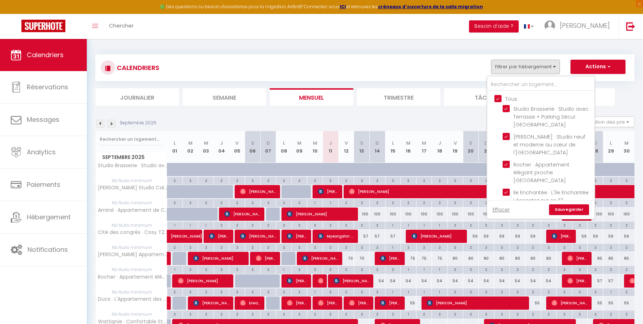
click at [499, 96] on input "Tous" at bounding box center [548, 98] width 107 height 7
click at [499, 84] on input "text" at bounding box center [541, 84] width 107 height 13
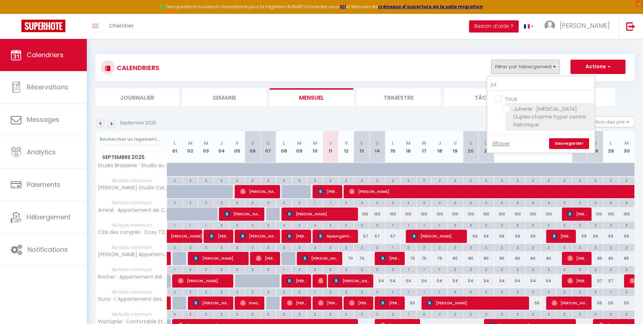
click at [511, 109] on input "Juiverie · [MEDICAL_DATA] Duplex charme hyper centre historique" at bounding box center [547, 108] width 89 height 7
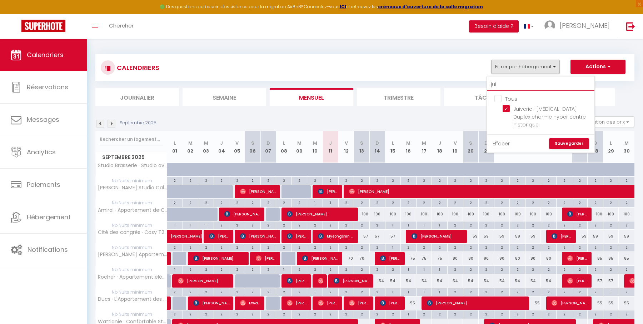
click at [505, 82] on input "jui" at bounding box center [541, 84] width 107 height 13
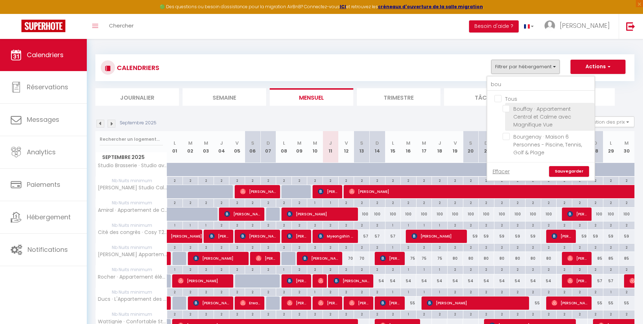
click at [509, 108] on input "Bouffay · Appartement Central et Calme avec Magnifique Vue" at bounding box center [547, 108] width 89 height 7
click at [564, 168] on link "Sauvegarder" at bounding box center [569, 171] width 40 height 11
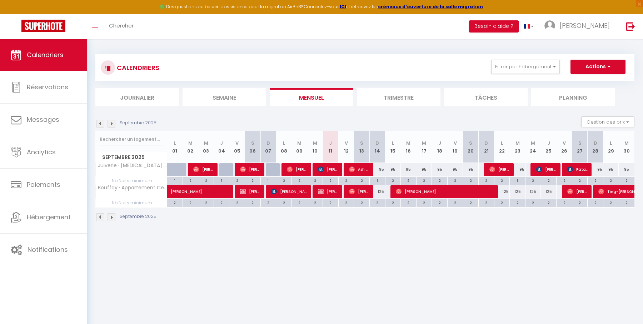
click at [503, 201] on div "2" at bounding box center [502, 202] width 15 height 7
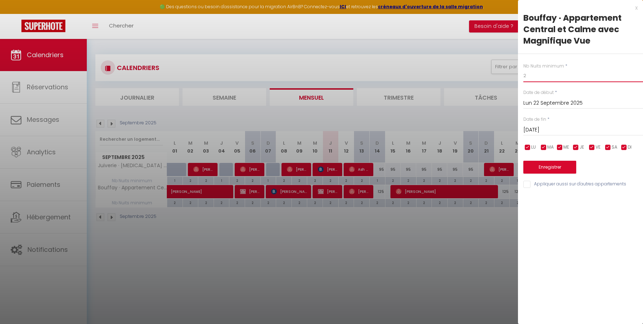
click at [550, 77] on input "2" at bounding box center [584, 75] width 120 height 13
click at [555, 163] on button "Enregistrer" at bounding box center [550, 167] width 53 height 13
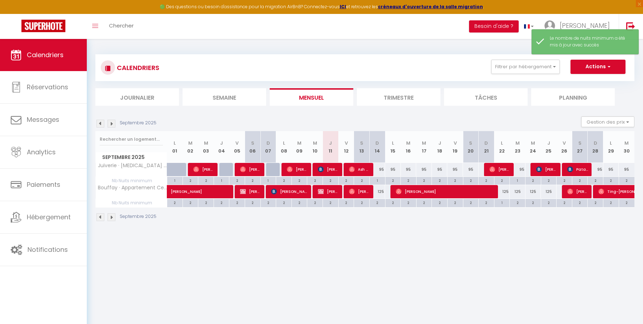
click at [550, 202] on div "2" at bounding box center [549, 202] width 15 height 7
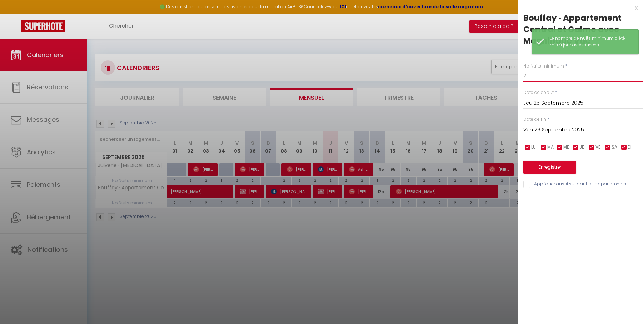
click at [543, 79] on input "2" at bounding box center [584, 75] width 120 height 13
click at [550, 170] on button "Enregistrer" at bounding box center [550, 167] width 53 height 13
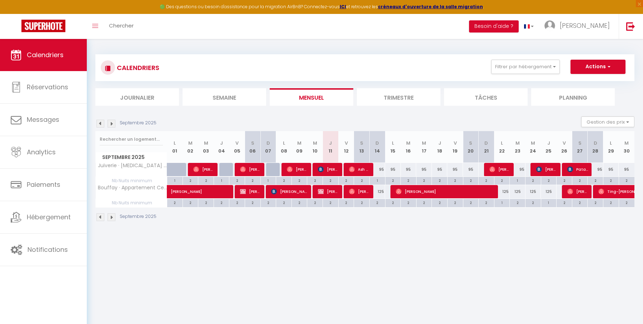
click at [111, 216] on img at bounding box center [112, 217] width 8 height 8
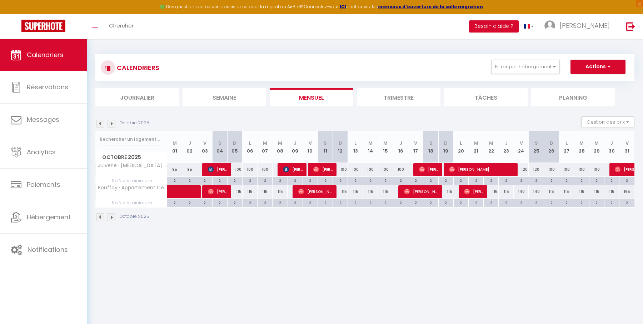
click at [111, 216] on img at bounding box center [112, 217] width 8 height 8
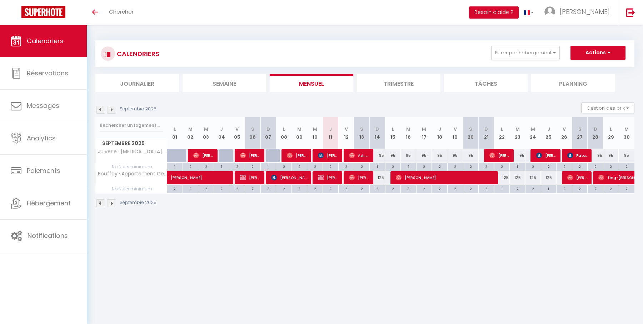
click at [112, 111] on img at bounding box center [112, 110] width 8 height 8
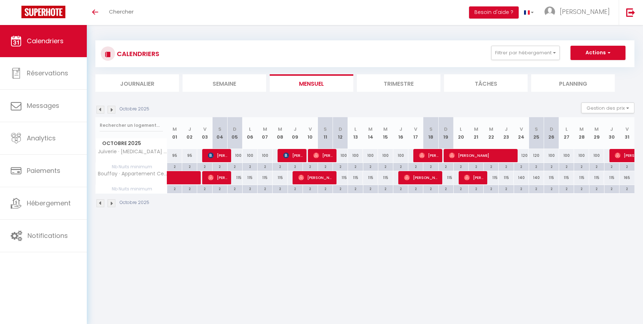
click at [112, 111] on img at bounding box center [112, 110] width 8 height 8
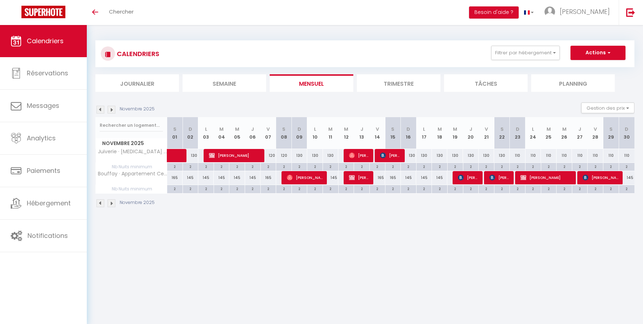
click at [112, 111] on img at bounding box center [112, 110] width 8 height 8
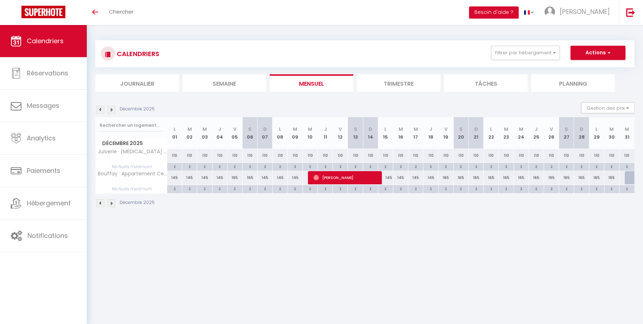
click at [112, 109] on img at bounding box center [112, 110] width 8 height 8
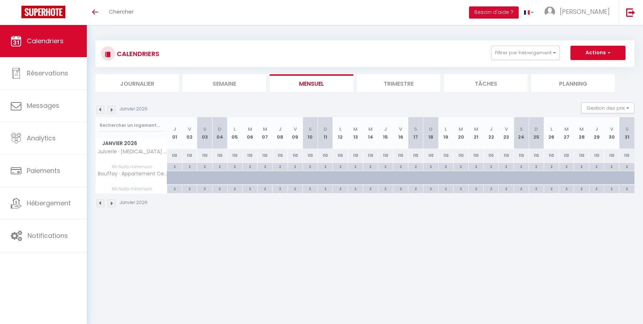
click at [100, 109] on img at bounding box center [101, 110] width 8 height 8
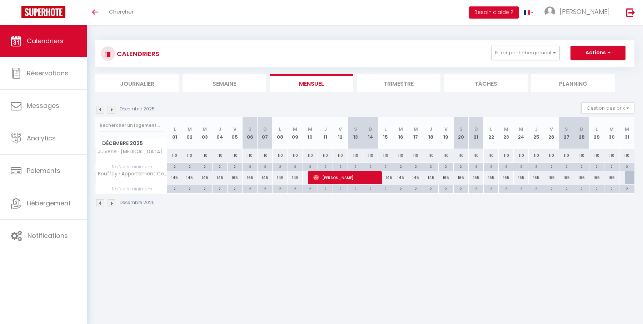
click at [103, 109] on img at bounding box center [101, 110] width 8 height 8
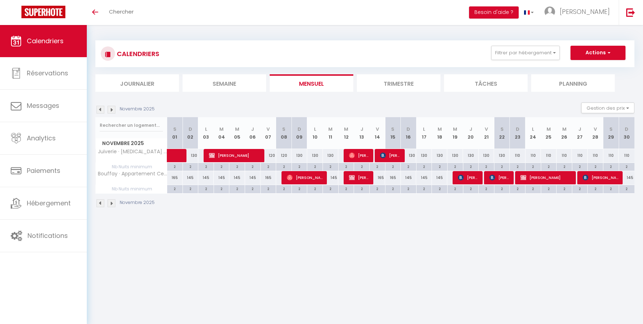
click at [103, 109] on img at bounding box center [101, 110] width 8 height 8
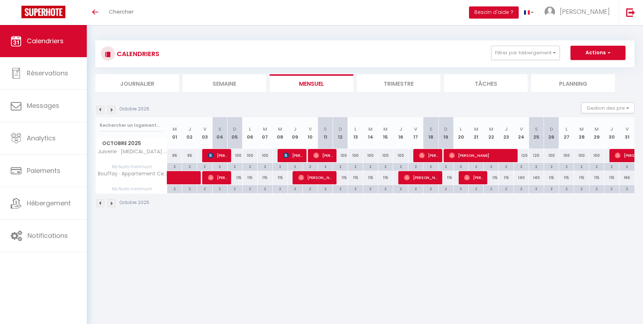
click at [103, 109] on img at bounding box center [101, 110] width 8 height 8
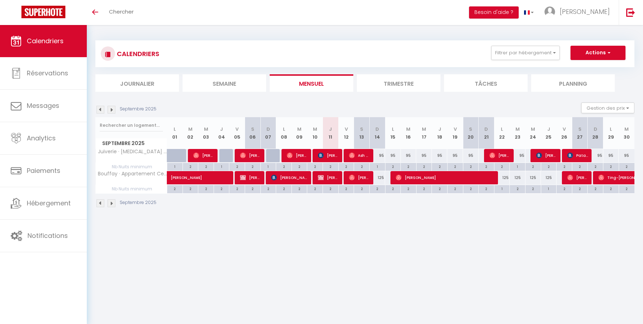
click at [112, 109] on img at bounding box center [112, 110] width 8 height 8
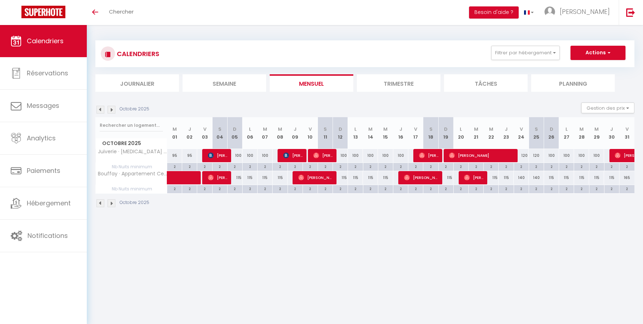
click at [103, 111] on img at bounding box center [101, 110] width 8 height 8
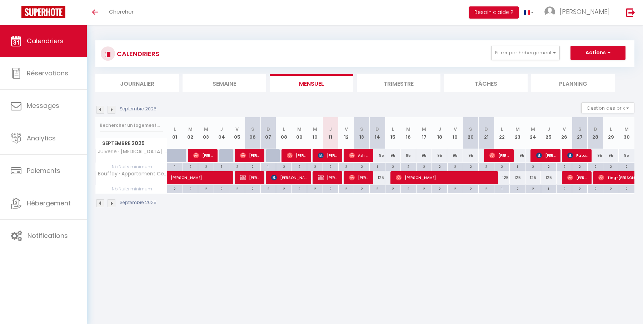
click at [113, 111] on img at bounding box center [112, 110] width 8 height 8
